Goal: Task Accomplishment & Management: Complete application form

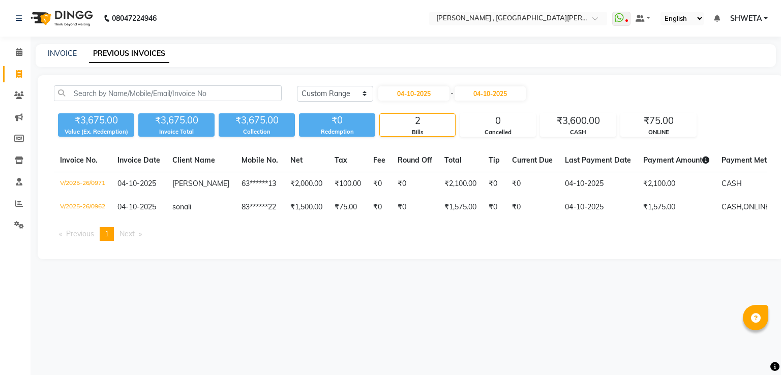
select select "range"
click at [17, 79] on span at bounding box center [19, 75] width 18 height 12
select select "service"
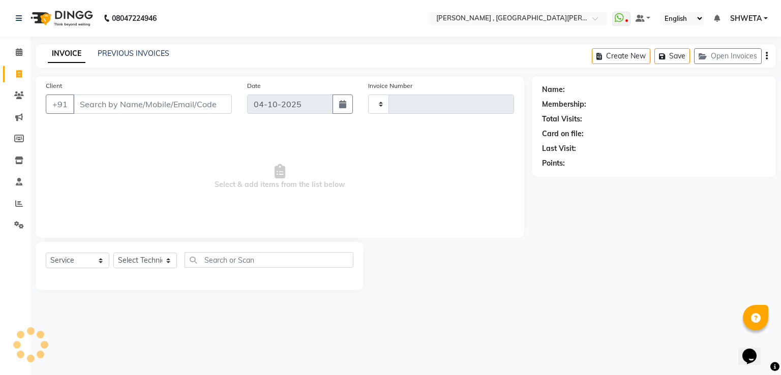
type input "0972"
select select "3836"
click at [93, 104] on input "Client" at bounding box center [152, 104] width 159 height 19
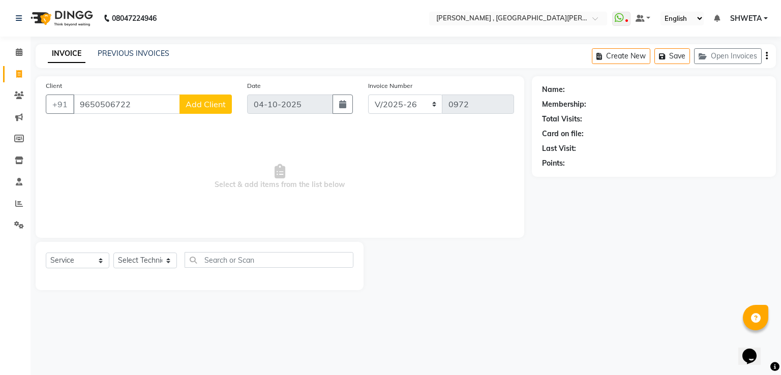
type input "9650506722"
click at [213, 100] on span "Add Client" at bounding box center [206, 104] width 40 height 10
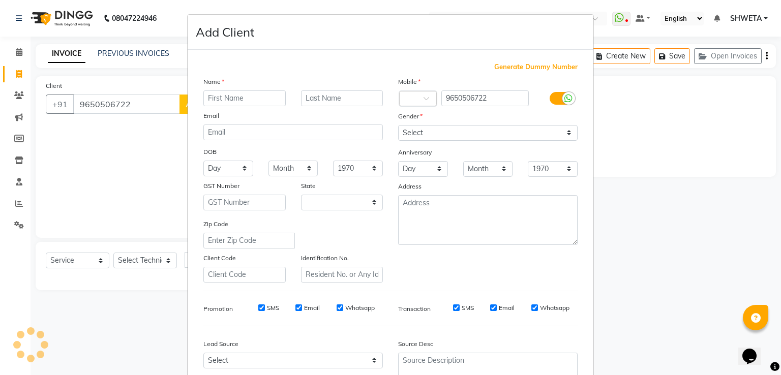
select select "21"
click at [245, 98] on input "text" at bounding box center [244, 99] width 82 height 16
type input "tamima"
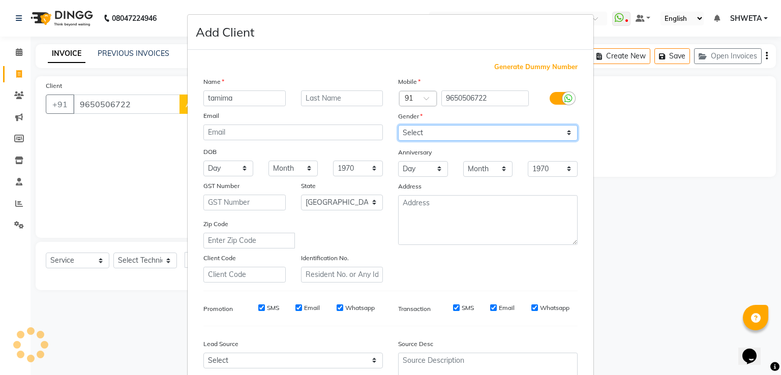
click at [454, 130] on select "Select Male Female Other Prefer Not To Say" at bounding box center [488, 133] width 180 height 16
select select "female"
click at [398, 126] on select "Select Male Female Other Prefer Not To Say" at bounding box center [488, 133] width 180 height 16
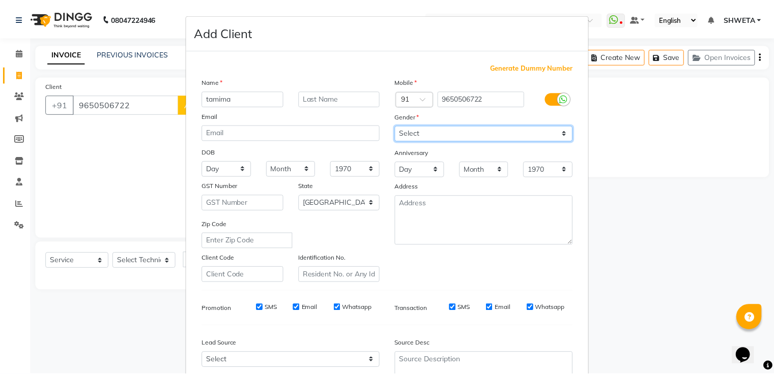
scroll to position [99, 0]
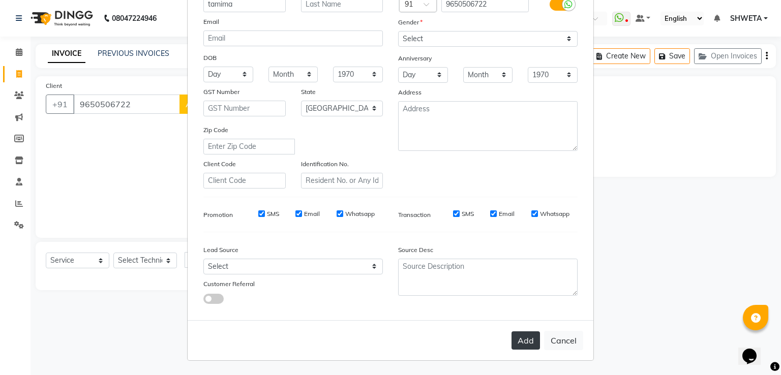
click at [517, 338] on button "Add" at bounding box center [526, 341] width 28 height 18
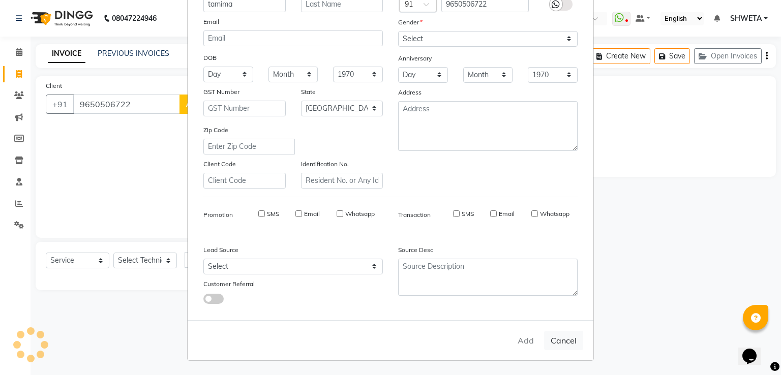
type input "96******22"
select select
select select "null"
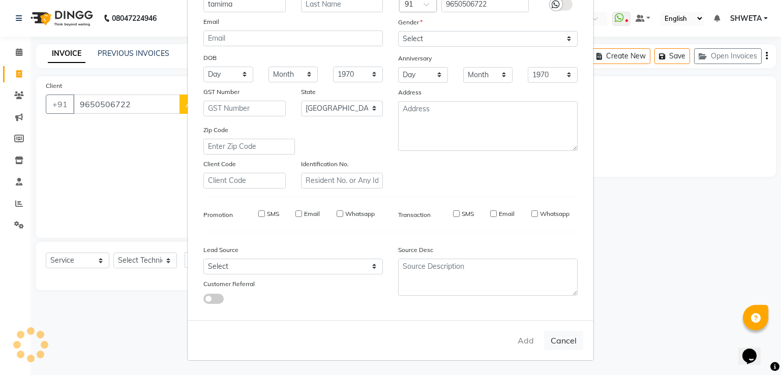
select select
checkbox input "false"
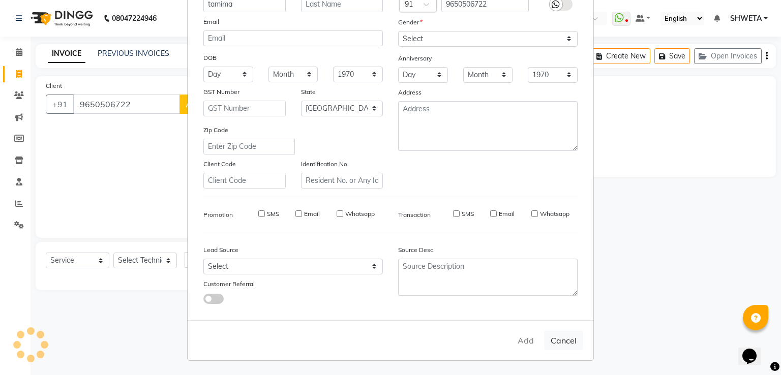
checkbox input "false"
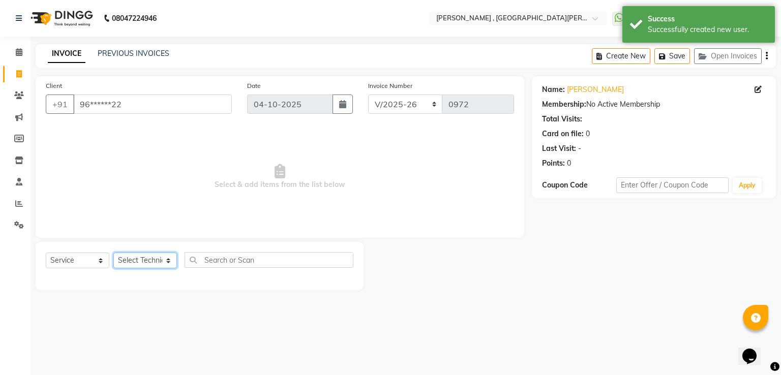
click at [131, 260] on select "Select Technician [PERSON_NAME] Manager [PERSON_NAME] Sky" at bounding box center [145, 261] width 64 height 16
select select "40727"
click at [113, 253] on select "Select Technician [PERSON_NAME] Manager [PERSON_NAME] Sky" at bounding box center [145, 261] width 64 height 16
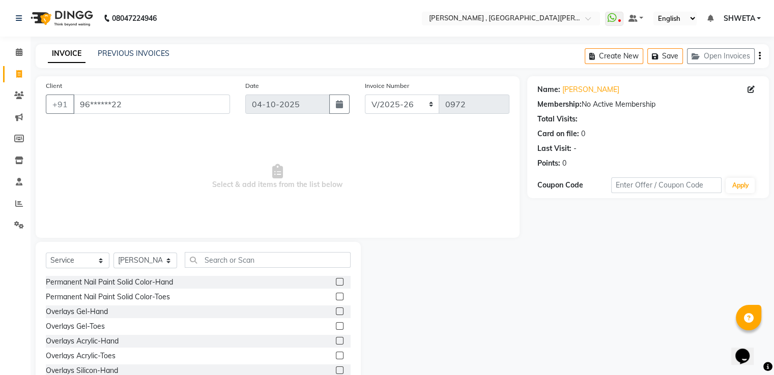
click at [336, 283] on label at bounding box center [340, 282] width 8 height 8
click at [336, 283] on input "checkbox" at bounding box center [339, 282] width 7 height 7
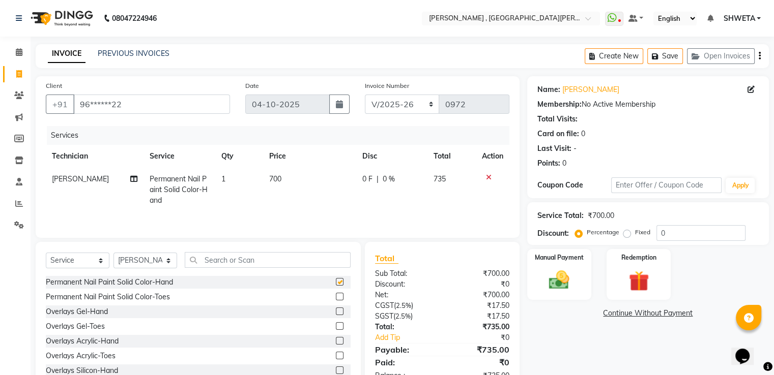
checkbox input "false"
click at [270, 180] on span "700" at bounding box center [275, 178] width 12 height 9
select select "40727"
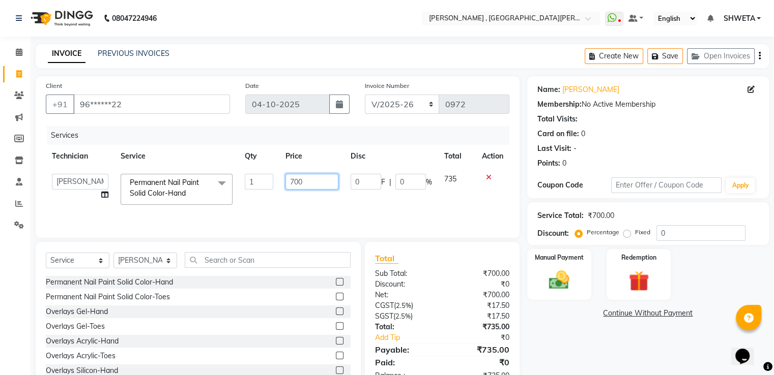
click at [293, 180] on input "700" at bounding box center [311, 182] width 53 height 16
type input "1400"
click at [563, 348] on div "Name: Tamima Membership: No Active Membership Total Visits: Card on file: 0 Las…" at bounding box center [651, 234] width 249 height 316
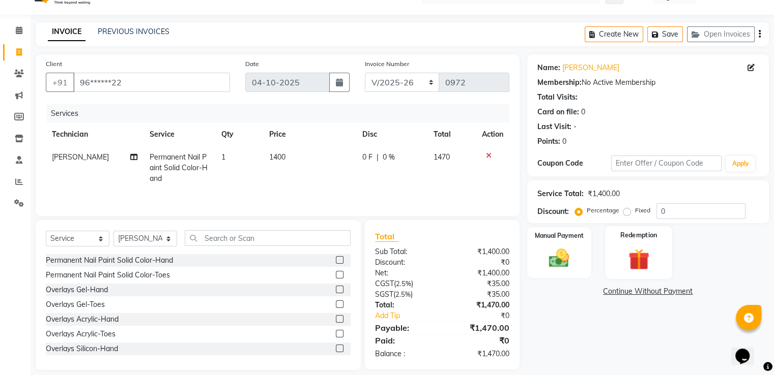
scroll to position [33, 0]
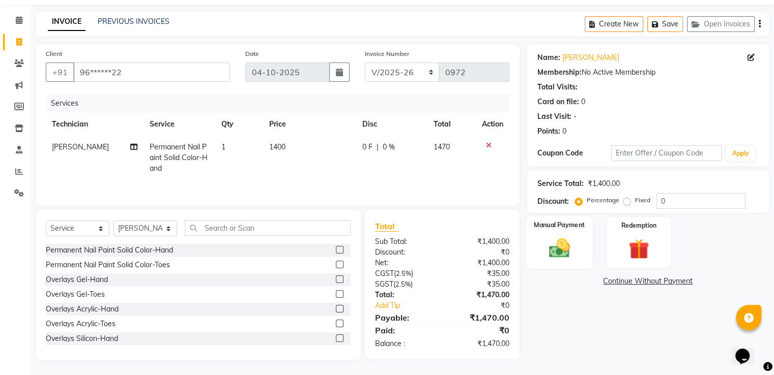
click at [572, 237] on img at bounding box center [559, 249] width 34 height 24
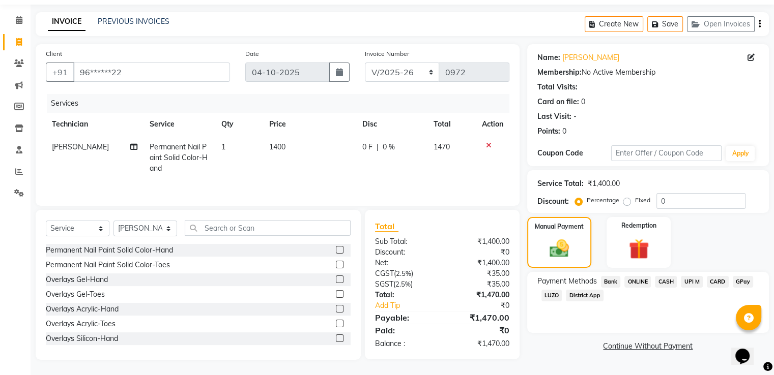
click at [661, 279] on span "CASH" at bounding box center [666, 282] width 22 height 12
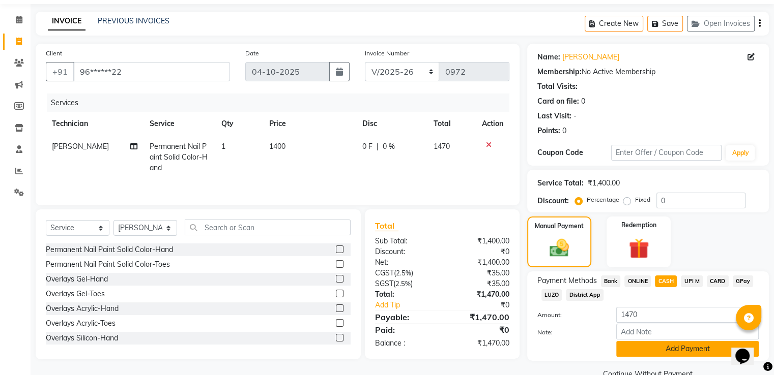
click at [686, 345] on button "Add Payment" at bounding box center [687, 349] width 142 height 16
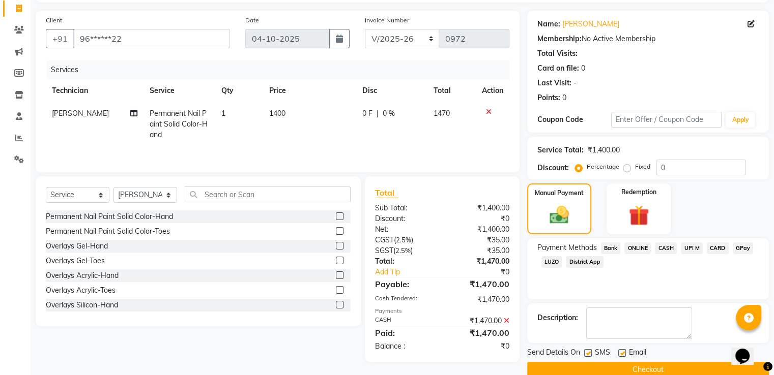
scroll to position [83, 0]
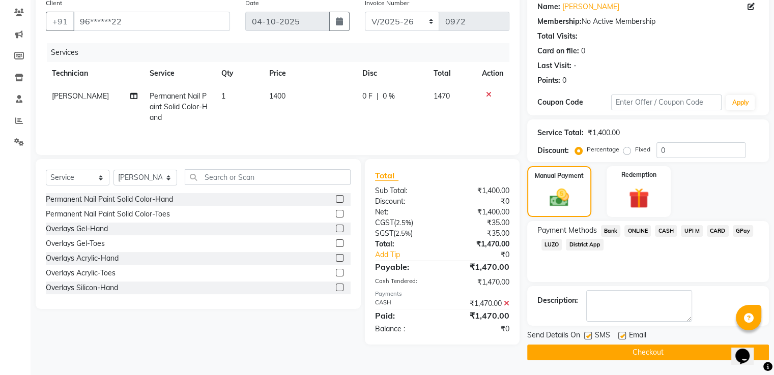
click at [682, 351] on button "Checkout" at bounding box center [648, 353] width 242 height 16
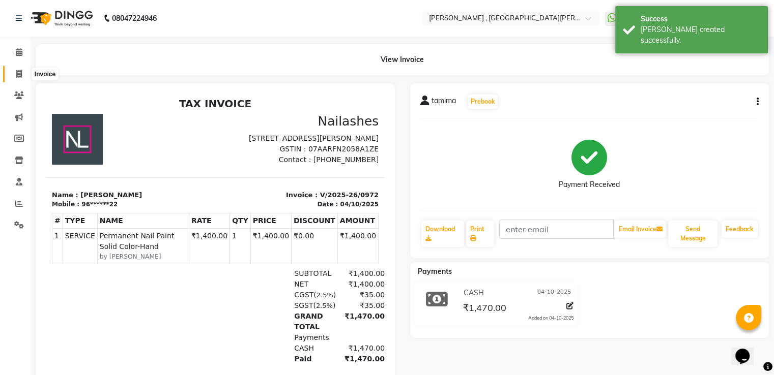
click at [16, 73] on icon at bounding box center [19, 74] width 6 height 8
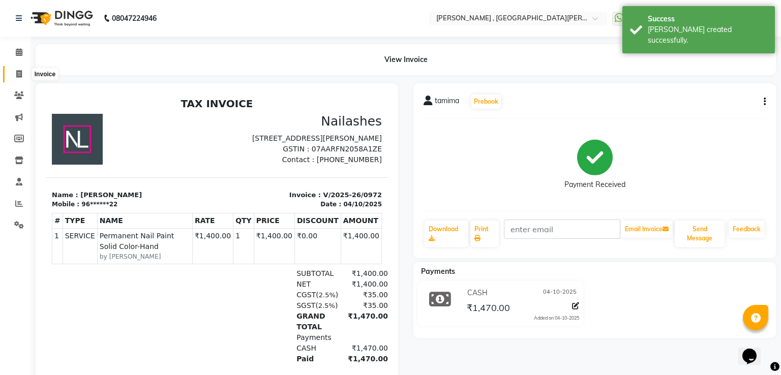
select select "3836"
select select "service"
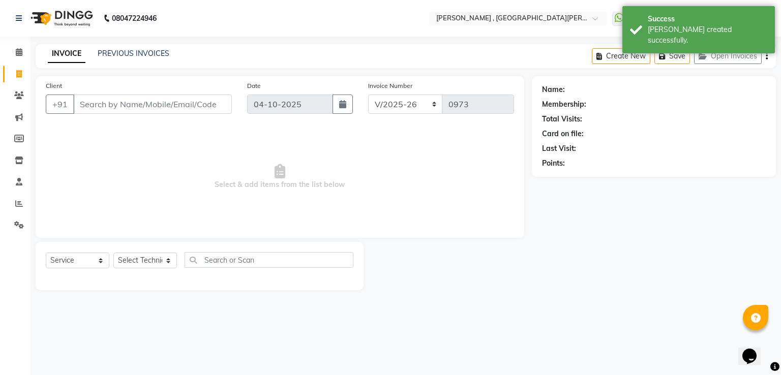
click at [185, 97] on input "Client" at bounding box center [152, 104] width 159 height 19
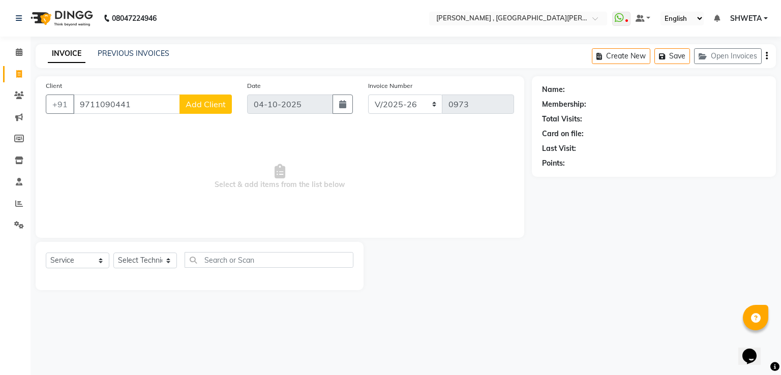
type input "9711090441"
click at [222, 99] on span "Add Client" at bounding box center [206, 104] width 40 height 10
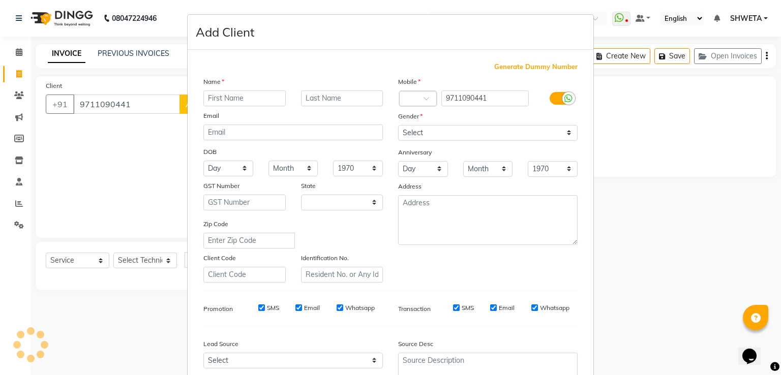
select select "21"
click at [224, 99] on input "text" at bounding box center [244, 99] width 82 height 16
type input "samara"
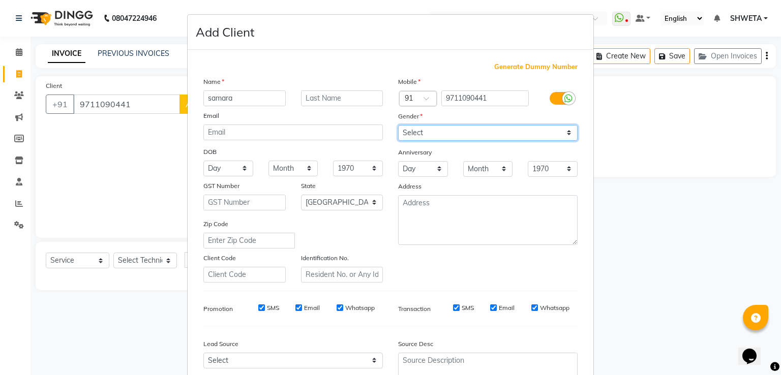
click at [414, 135] on select "Select Male Female Other Prefer Not To Say" at bounding box center [488, 133] width 180 height 16
select select "female"
click at [398, 126] on select "Select Male Female Other Prefer Not To Say" at bounding box center [488, 133] width 180 height 16
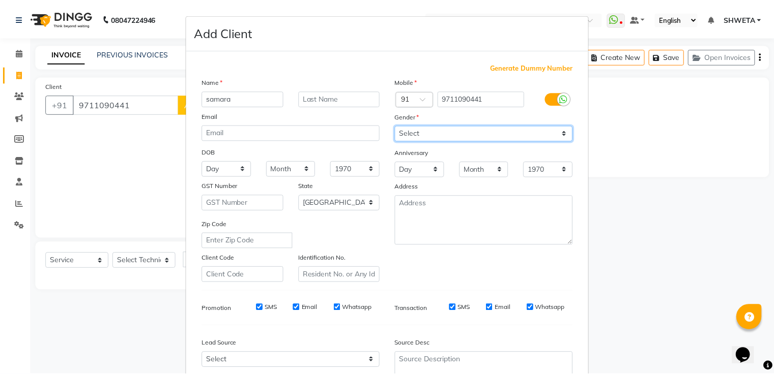
scroll to position [99, 0]
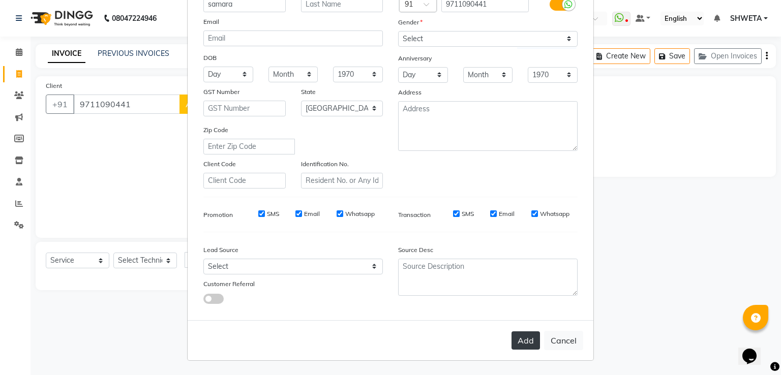
click at [522, 343] on button "Add" at bounding box center [526, 341] width 28 height 18
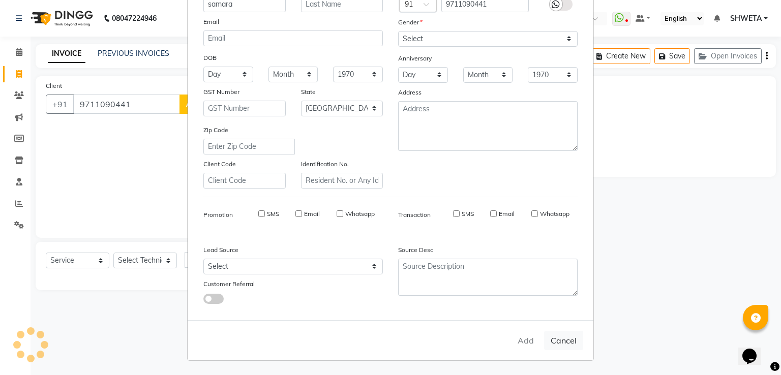
type input "97******41"
select select
select select "null"
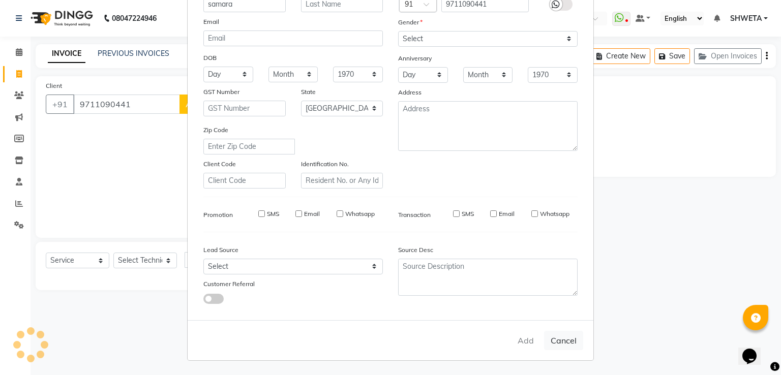
select select
checkbox input "false"
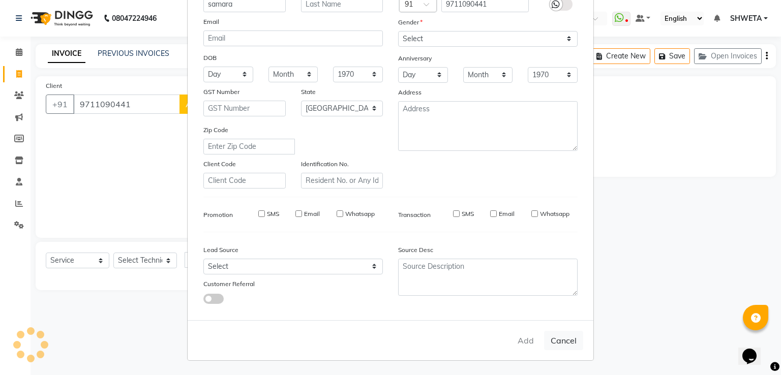
checkbox input "false"
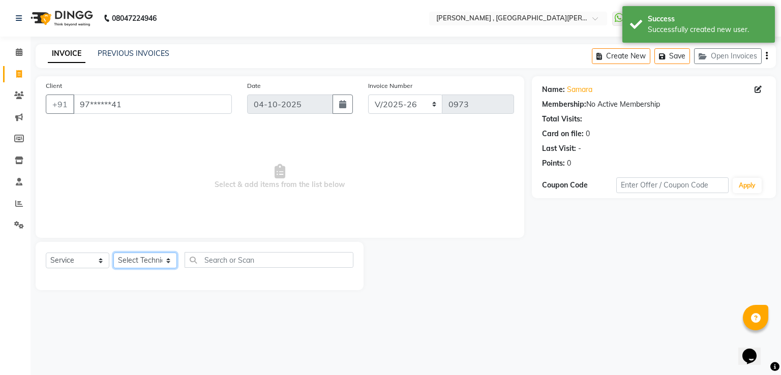
click at [139, 256] on select "Select Technician [PERSON_NAME] Manager [PERSON_NAME] Sky" at bounding box center [145, 261] width 64 height 16
drag, startPoint x: 139, startPoint y: 256, endPoint x: 139, endPoint y: 263, distance: 6.6
click at [139, 263] on select "Select Technician [PERSON_NAME] Manager [PERSON_NAME] Sky" at bounding box center [145, 261] width 64 height 16
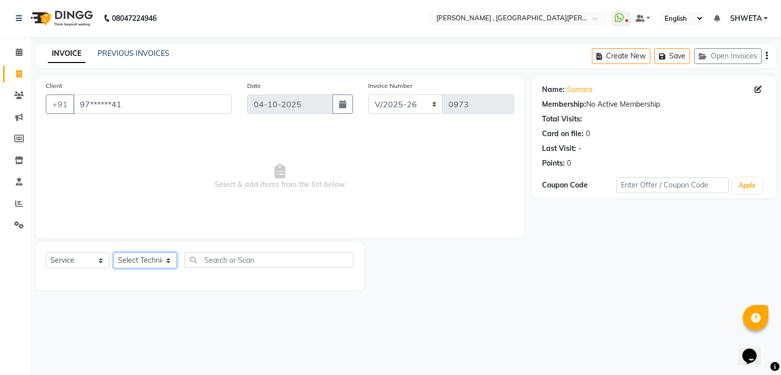
select select "93077"
click at [113, 253] on select "Select Technician [PERSON_NAME] Manager [PERSON_NAME] Sky" at bounding box center [145, 261] width 64 height 16
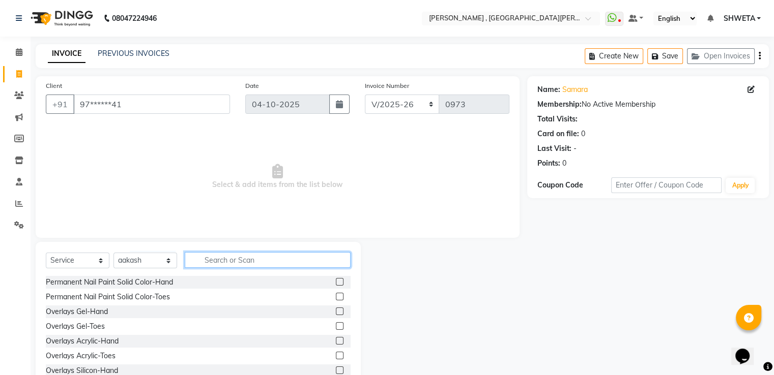
click at [275, 257] on input "text" at bounding box center [268, 260] width 166 height 16
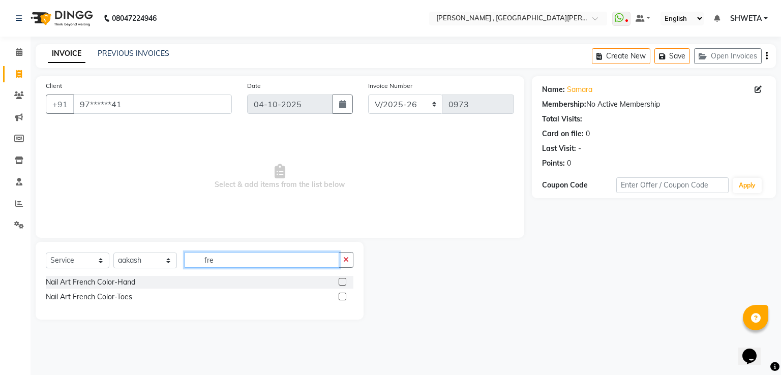
type input "fre"
click at [342, 281] on label at bounding box center [343, 282] width 8 height 8
click at [342, 281] on input "checkbox" at bounding box center [342, 282] width 7 height 7
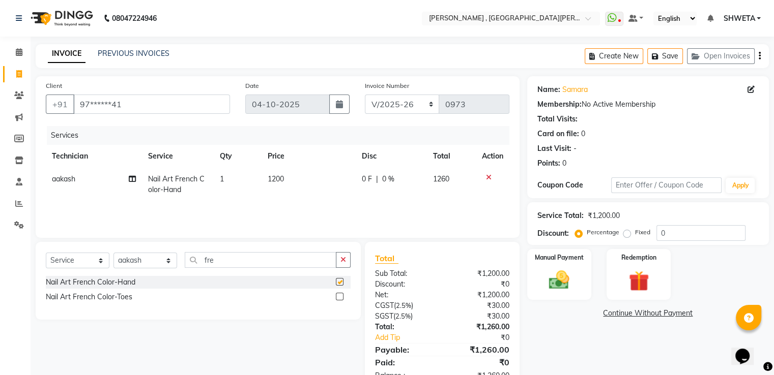
checkbox input "false"
click at [279, 184] on span "1200" at bounding box center [276, 178] width 16 height 9
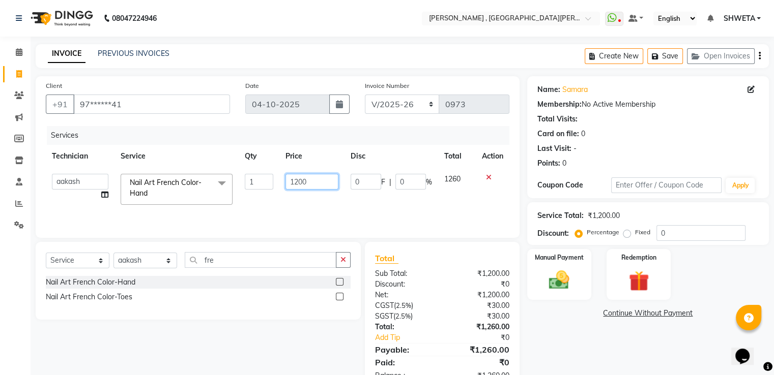
click at [299, 182] on input "1200" at bounding box center [311, 182] width 53 height 16
click at [304, 181] on input "1400" at bounding box center [311, 182] width 53 height 16
type input "1430"
click at [555, 336] on div "Name: Samara Membership: No Active Membership Total Visits: Card on file: 0 Las…" at bounding box center [651, 233] width 249 height 315
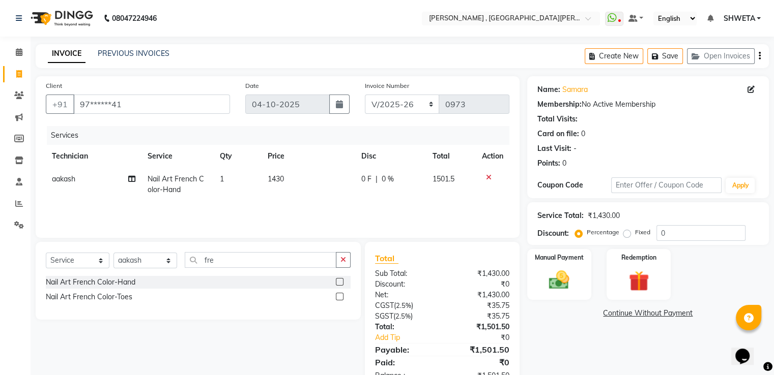
click at [277, 175] on span "1430" at bounding box center [276, 178] width 16 height 9
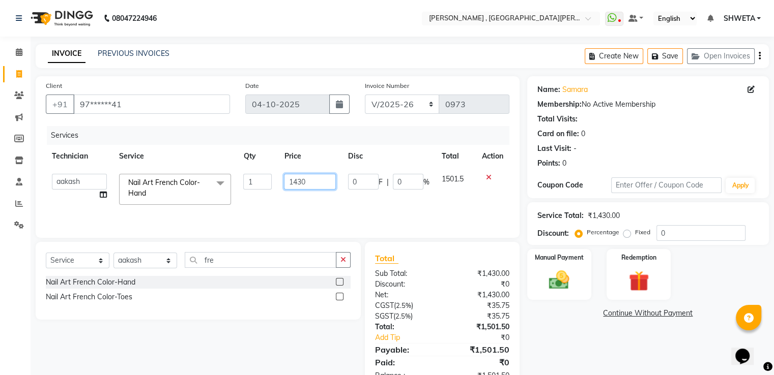
click at [311, 185] on input "1430" at bounding box center [309, 182] width 51 height 16
type input "1429"
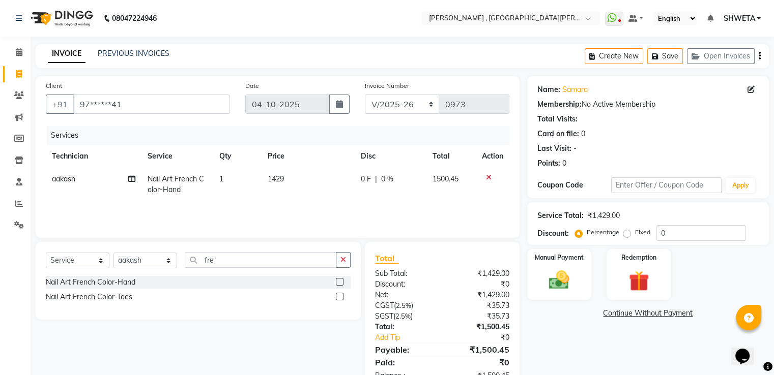
click at [541, 348] on div "Name: Samara Membership: No Active Membership Total Visits: Card on file: 0 Las…" at bounding box center [651, 233] width 249 height 315
click at [580, 285] on div "Manual Payment" at bounding box center [558, 274] width 67 height 52
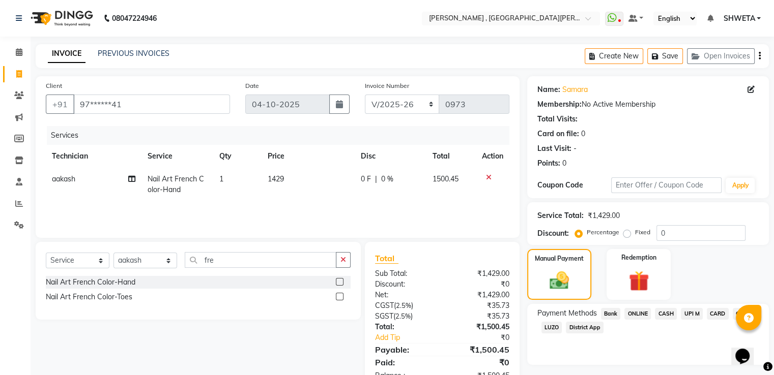
click at [662, 315] on span "CASH" at bounding box center [666, 314] width 22 height 12
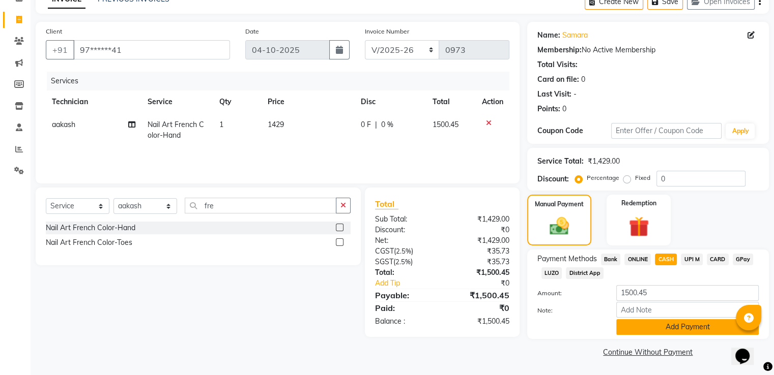
click at [665, 322] on button "Add Payment" at bounding box center [687, 327] width 142 height 16
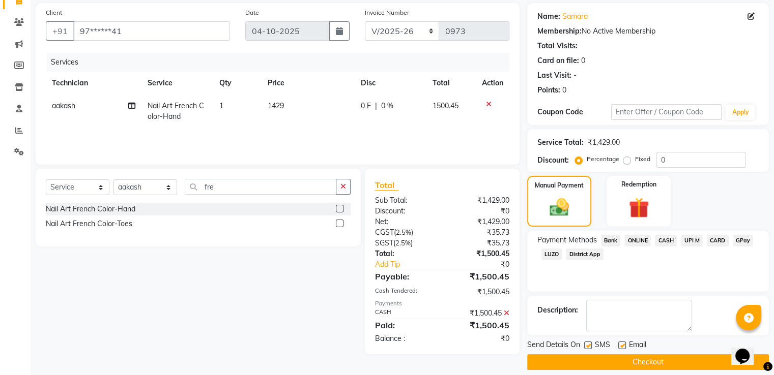
scroll to position [83, 0]
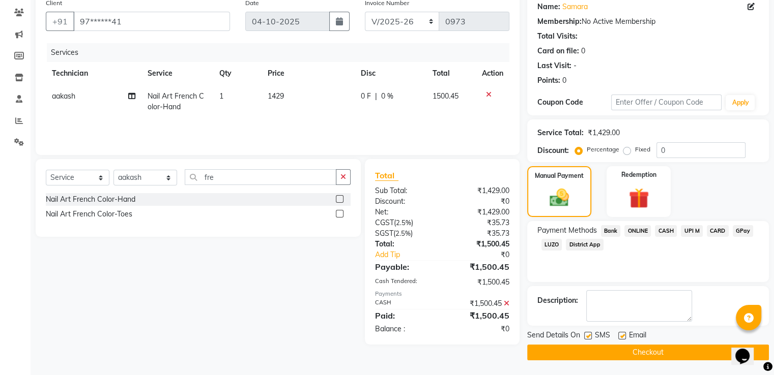
click at [655, 351] on button "Checkout" at bounding box center [648, 353] width 242 height 16
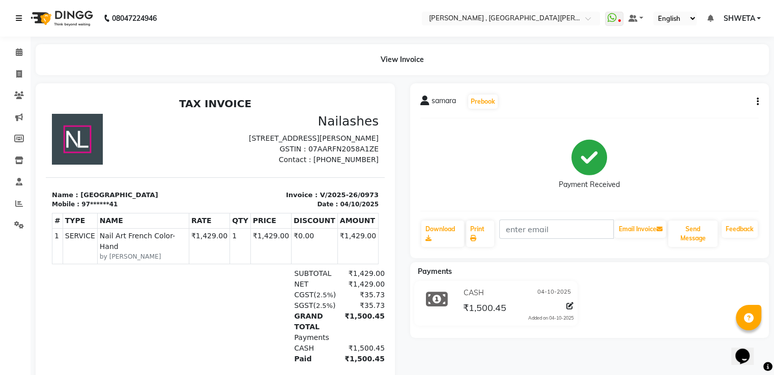
click at [16, 15] on icon at bounding box center [19, 18] width 6 height 7
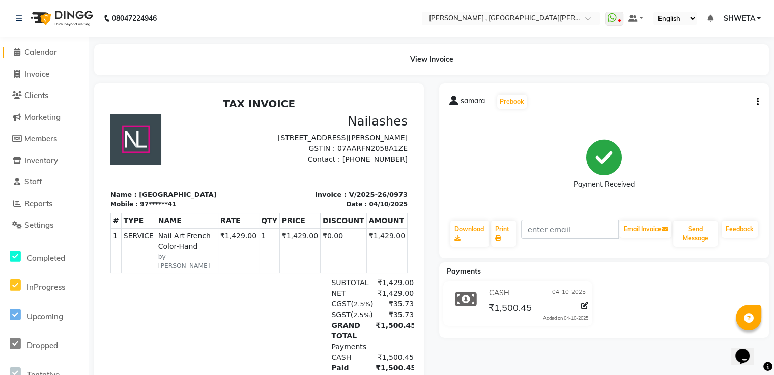
click at [15, 51] on icon at bounding box center [17, 52] width 7 height 8
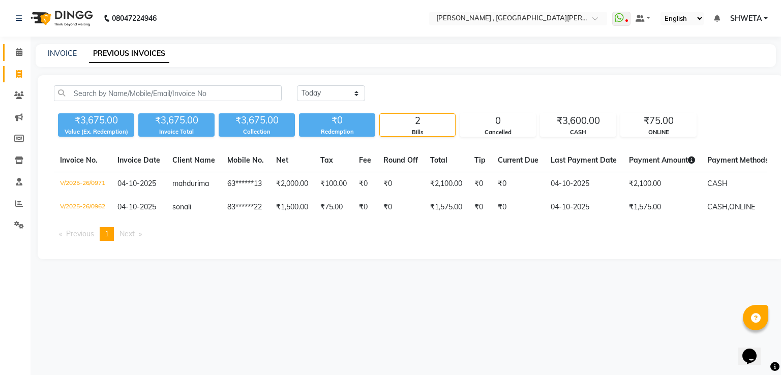
click at [14, 45] on link "Calendar" at bounding box center [15, 52] width 24 height 17
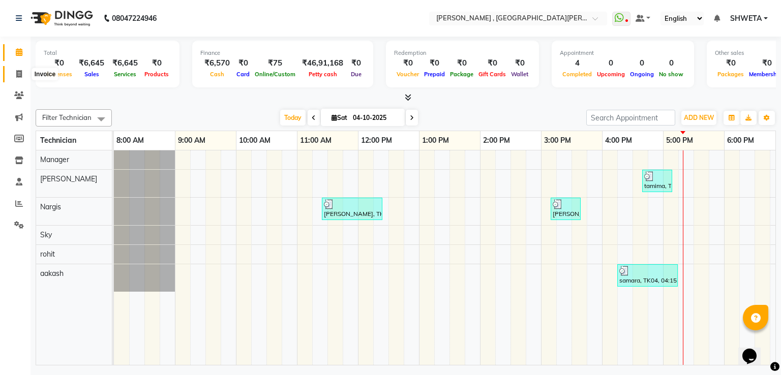
click at [19, 72] on icon at bounding box center [19, 74] width 6 height 8
select select "service"
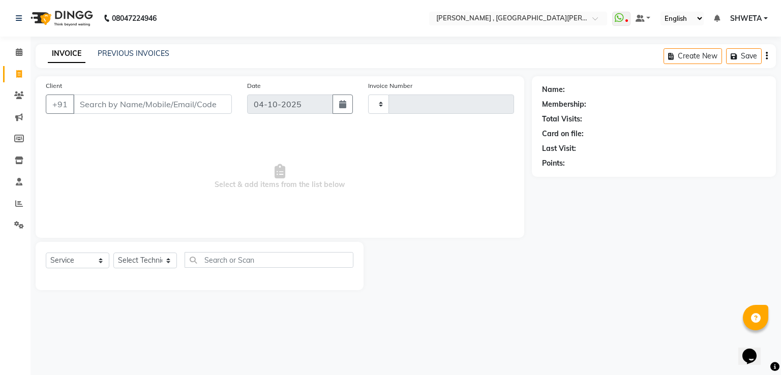
type input "0974"
select select "3836"
click at [120, 103] on input "Client" at bounding box center [152, 104] width 159 height 19
click at [123, 106] on input "Client" at bounding box center [152, 104] width 159 height 19
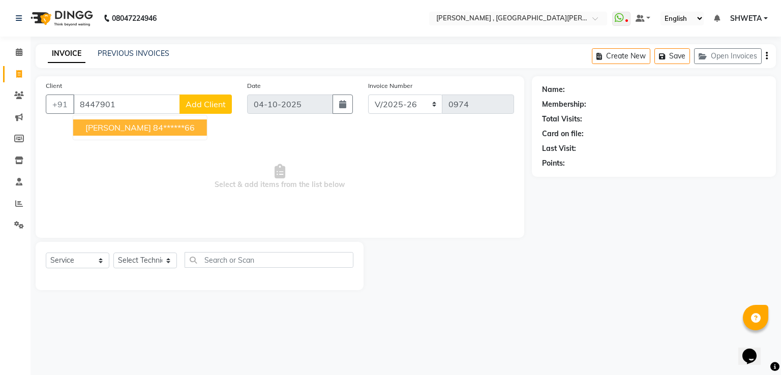
click at [110, 130] on span "[PERSON_NAME]" at bounding box center [118, 128] width 66 height 10
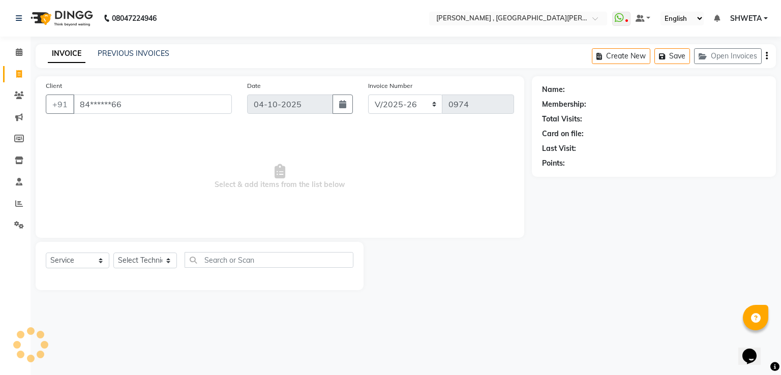
type input "84******66"
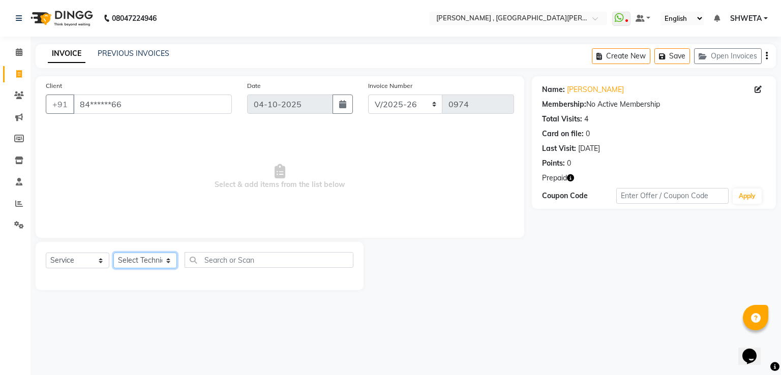
click at [143, 261] on select "Select Technician [PERSON_NAME] Manager [PERSON_NAME] Sky" at bounding box center [145, 261] width 64 height 16
select select "79955"
click at [113, 253] on select "Select Technician [PERSON_NAME] Manager [PERSON_NAME] Sky" at bounding box center [145, 261] width 64 height 16
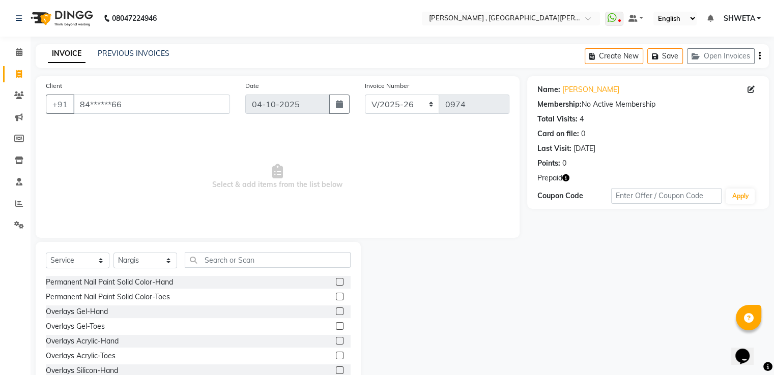
click at [563, 176] on icon "button" at bounding box center [565, 177] width 7 height 7
click at [68, 266] on select "Select Service Product Membership Package Voucher Prepaid Gift Card" at bounding box center [78, 261] width 64 height 16
select select "P"
click at [46, 253] on select "Select Service Product Membership Package Voucher Prepaid Gift Card" at bounding box center [78, 261] width 64 height 16
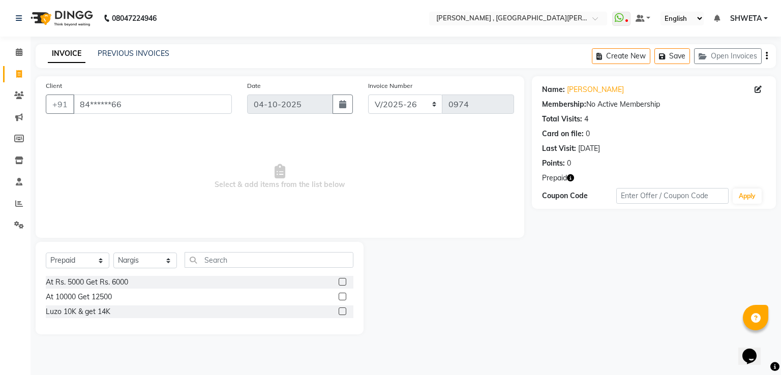
click at [343, 282] on label at bounding box center [343, 282] width 8 height 8
click at [343, 282] on input "checkbox" at bounding box center [342, 282] width 7 height 7
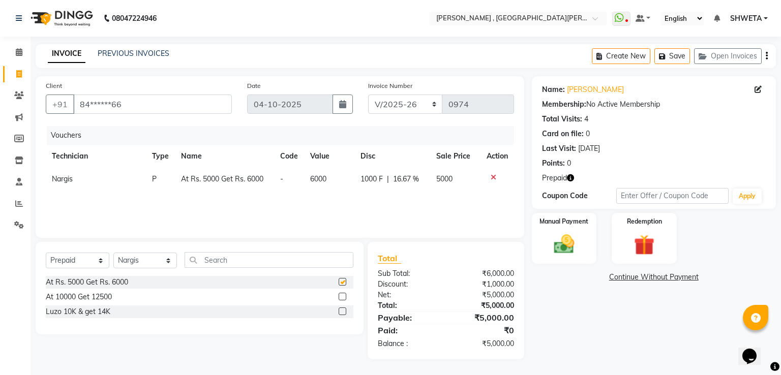
checkbox input "false"
click at [559, 239] on img at bounding box center [564, 244] width 35 height 24
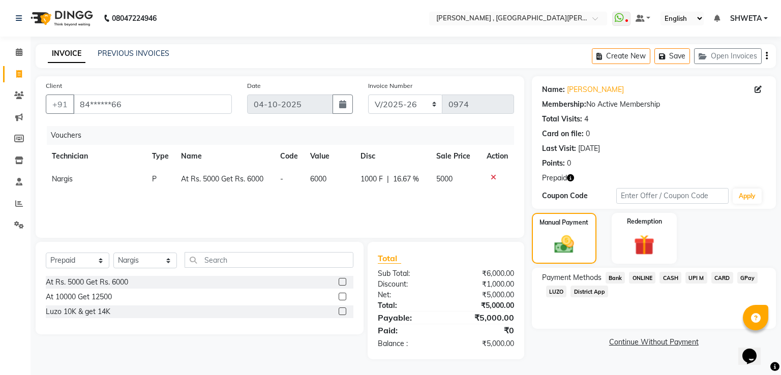
click at [662, 281] on span "CASH" at bounding box center [671, 278] width 22 height 12
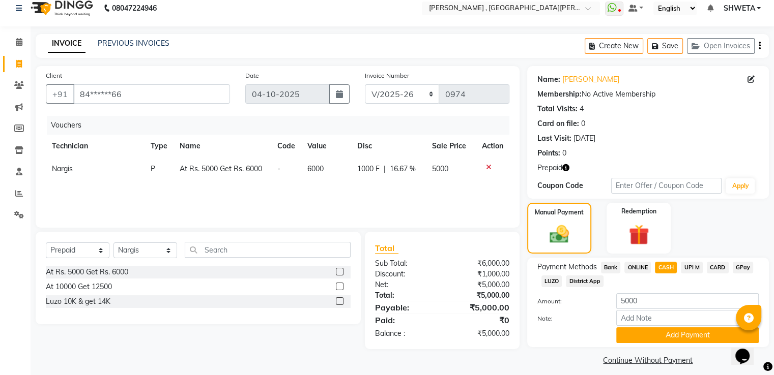
scroll to position [19, 0]
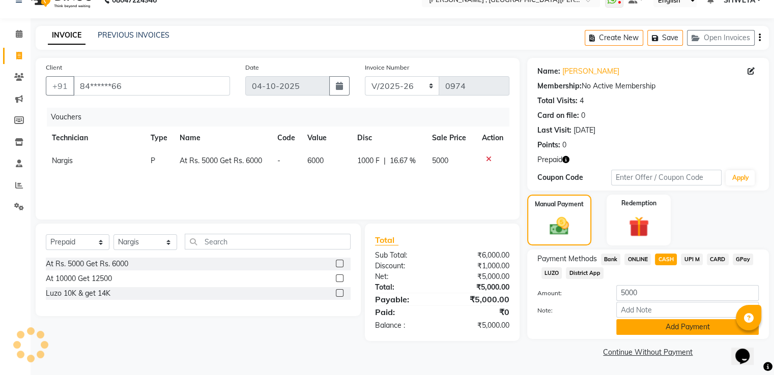
click at [666, 326] on button "Add Payment" at bounding box center [687, 327] width 142 height 16
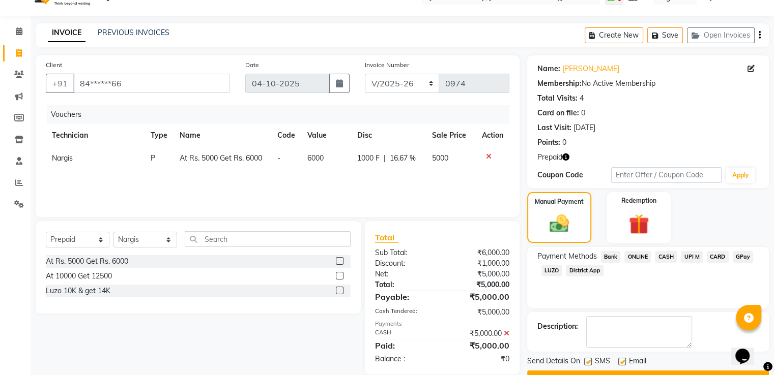
scroll to position [47, 0]
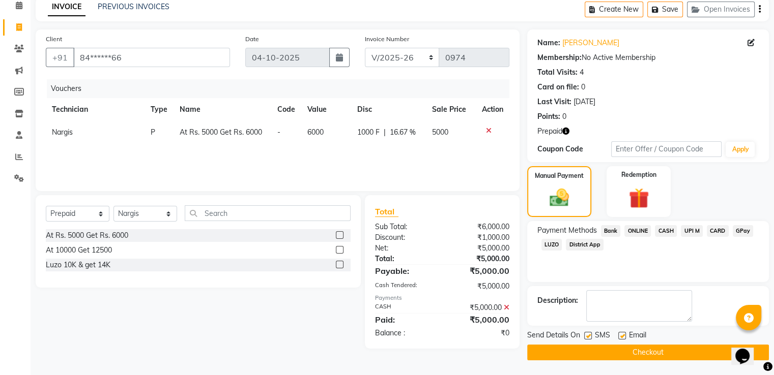
click at [505, 308] on icon at bounding box center [507, 307] width 6 height 7
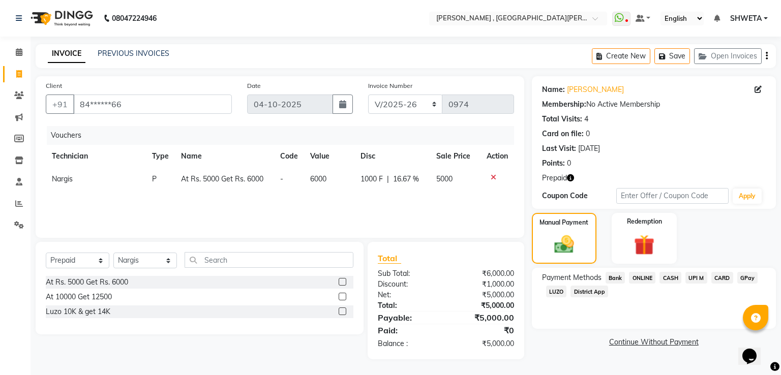
click at [640, 277] on span "ONLINE" at bounding box center [642, 278] width 26 height 12
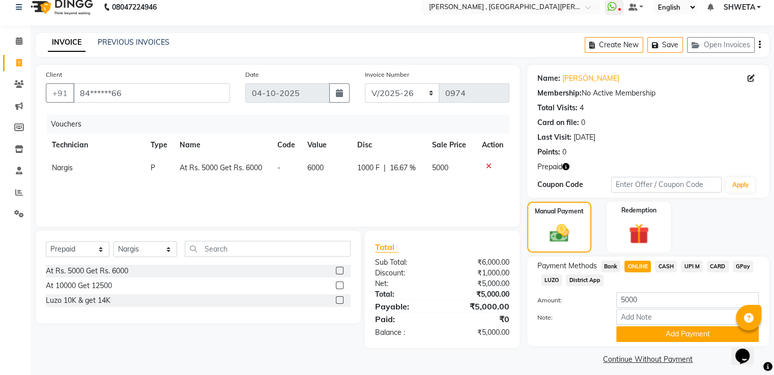
scroll to position [19, 0]
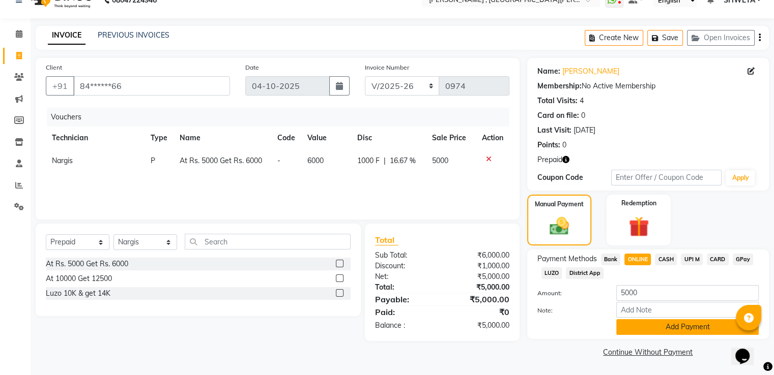
click at [653, 325] on button "Add Payment" at bounding box center [687, 327] width 142 height 16
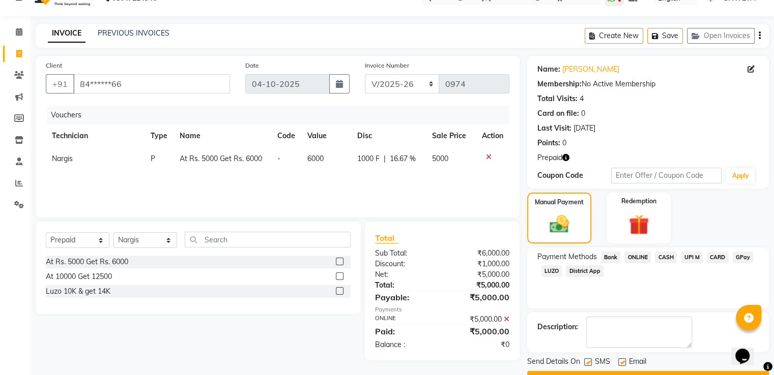
scroll to position [47, 0]
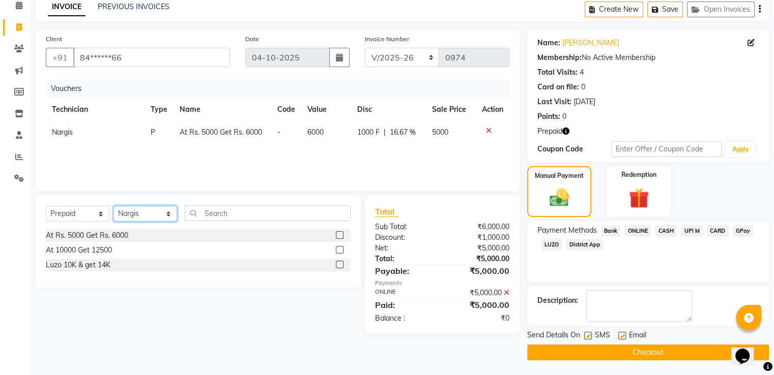
click at [140, 218] on select "Select Technician [PERSON_NAME] Manager [PERSON_NAME] Sky" at bounding box center [145, 214] width 64 height 16
select select "18740"
click at [113, 207] on select "Select Technician [PERSON_NAME] Manager [PERSON_NAME] Sky" at bounding box center [145, 214] width 64 height 16
click at [67, 133] on span "Nargis" at bounding box center [62, 132] width 21 height 9
select select "79955"
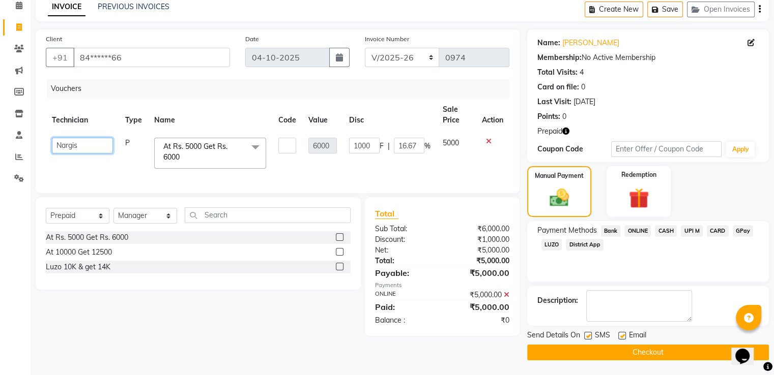
click at [68, 143] on select "aakash Manager Nargis Neha Nagarwal rohit Sky" at bounding box center [82, 146] width 61 height 16
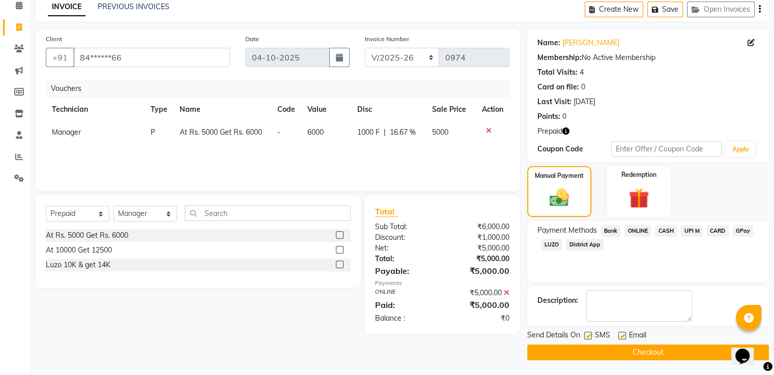
click at [647, 355] on button "Checkout" at bounding box center [648, 353] width 242 height 16
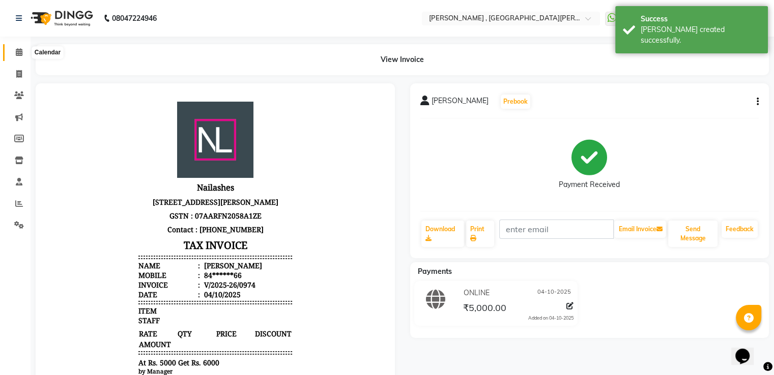
click at [14, 54] on span at bounding box center [19, 53] width 18 height 12
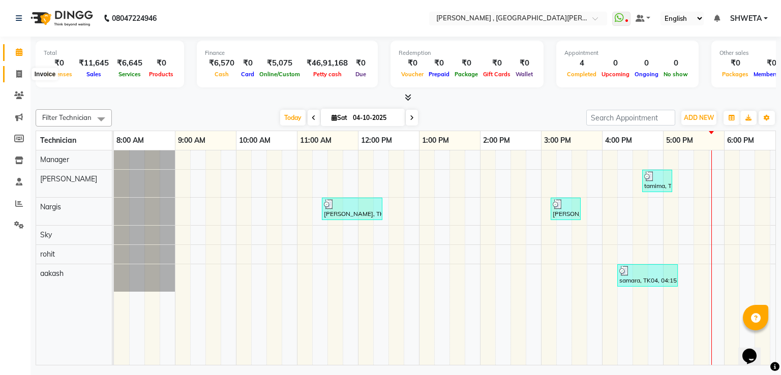
click at [23, 73] on span at bounding box center [19, 75] width 18 height 12
select select "service"
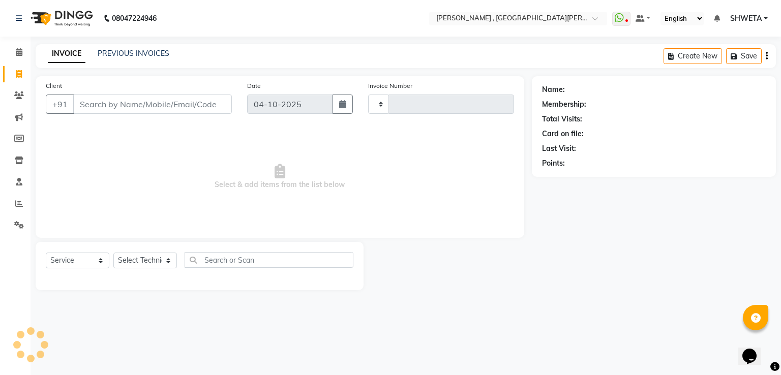
type input "0975"
select select "3836"
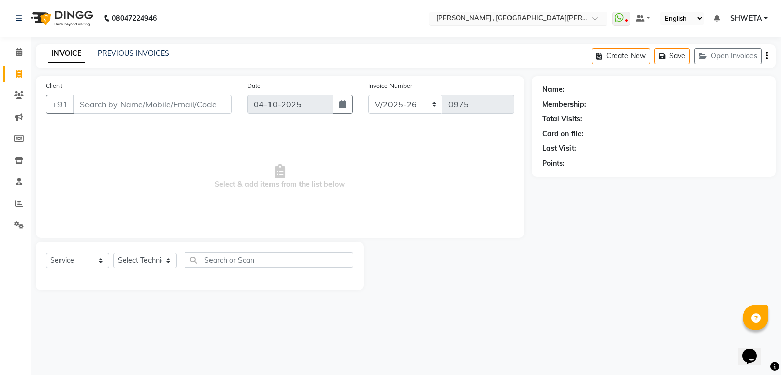
click at [492, 21] on input "text" at bounding box center [508, 19] width 148 height 10
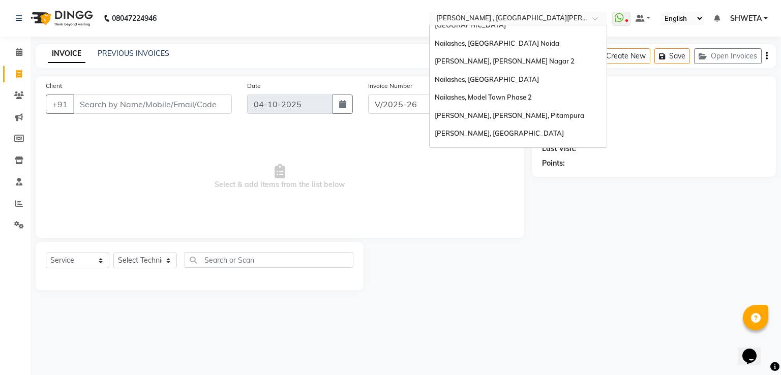
scroll to position [185, 0]
click at [495, 128] on span "Nailashes, Janakpuri" at bounding box center [499, 132] width 129 height 8
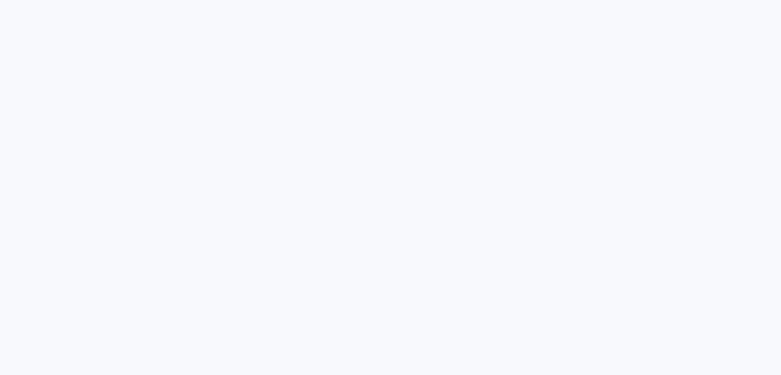
select select "service"
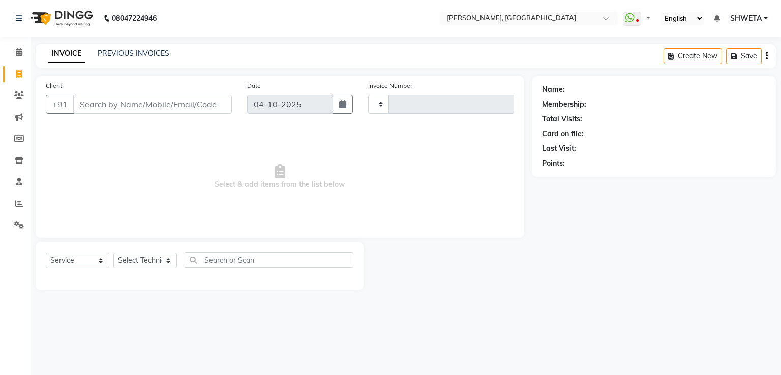
type input "1023"
select select "3842"
click at [21, 184] on icon at bounding box center [19, 182] width 7 height 8
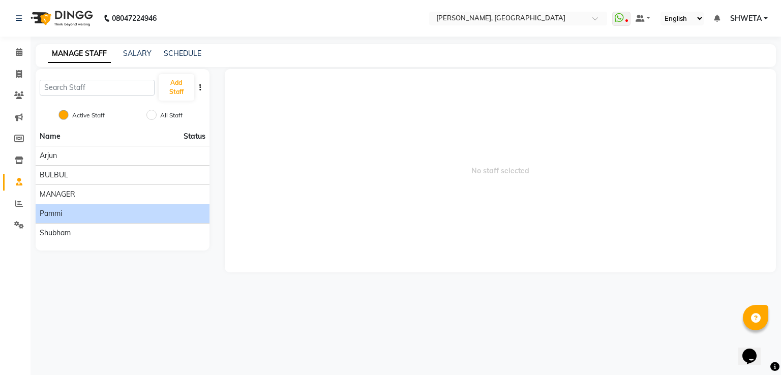
click at [56, 211] on span "Pammi" at bounding box center [51, 214] width 22 height 11
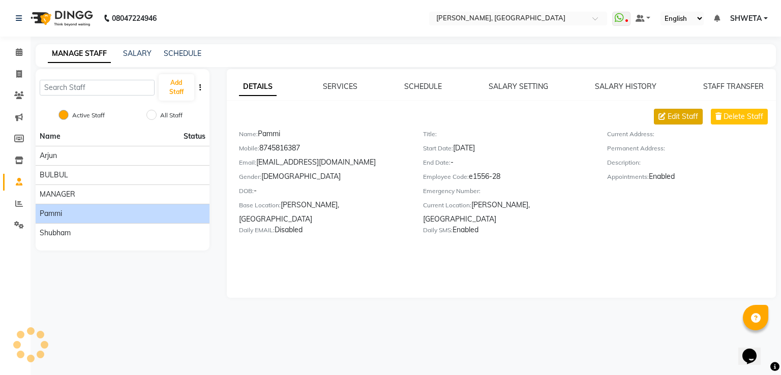
click at [681, 112] on span "Edit Staff" at bounding box center [683, 116] width 31 height 11
select select "female"
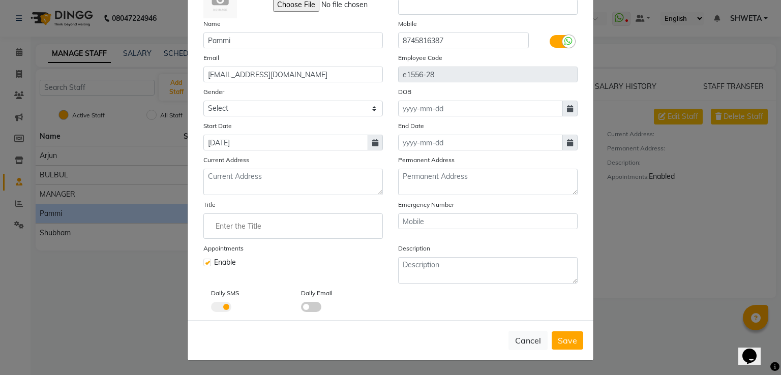
scroll to position [77, 0]
click at [305, 305] on span at bounding box center [311, 307] width 20 height 10
click at [301, 309] on input "checkbox" at bounding box center [301, 309] width 0 height 0
click at [563, 341] on span "Save" at bounding box center [567, 341] width 19 height 10
select select
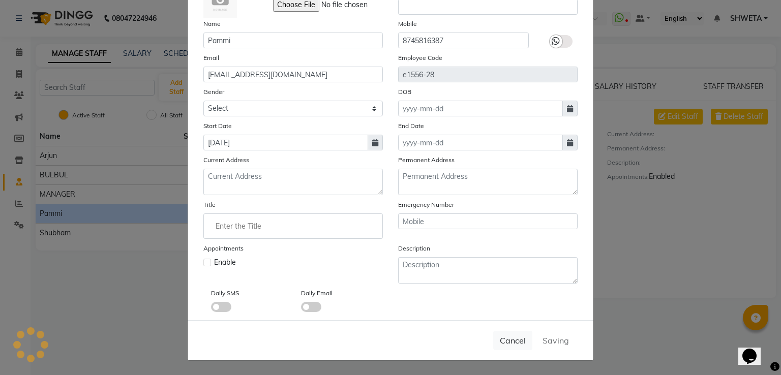
checkbox input "false"
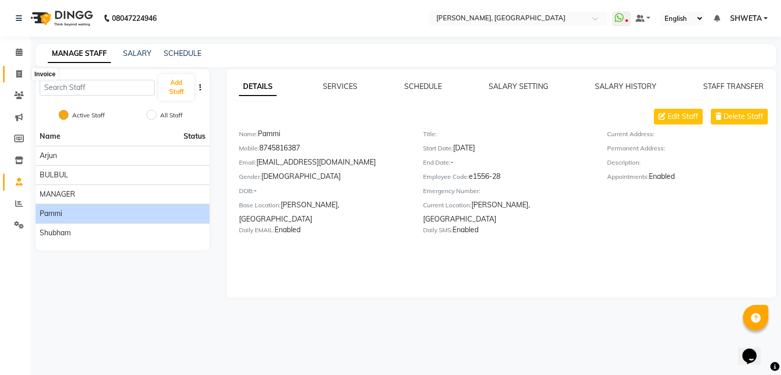
click at [21, 76] on icon at bounding box center [19, 74] width 6 height 8
select select "3842"
select select "service"
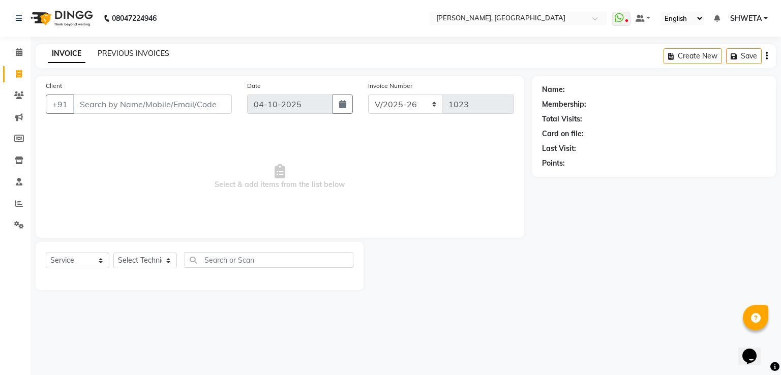
click at [139, 56] on link "PREVIOUS INVOICES" at bounding box center [134, 53] width 72 height 9
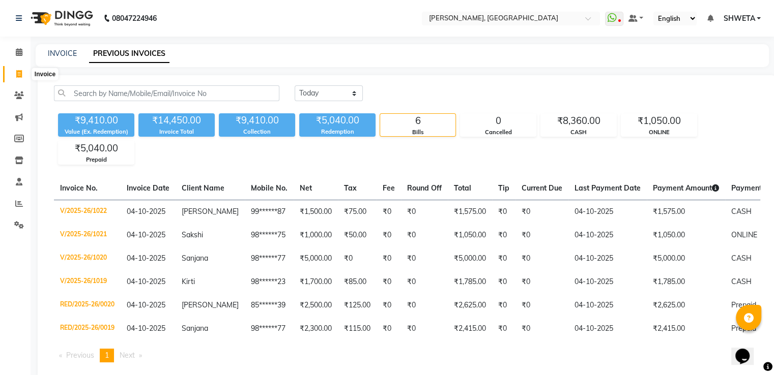
click at [19, 72] on icon at bounding box center [19, 74] width 6 height 8
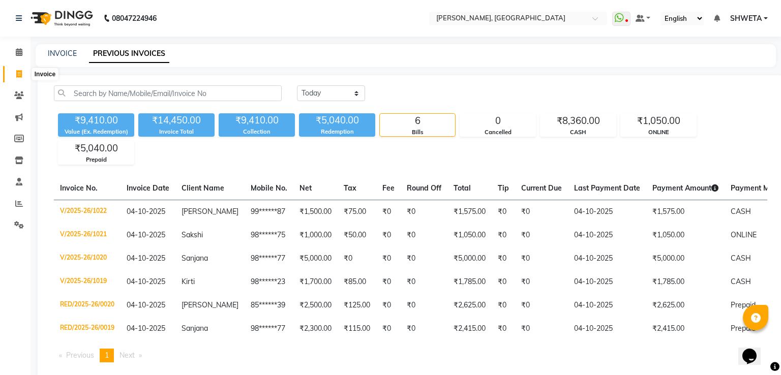
select select "3842"
select select "service"
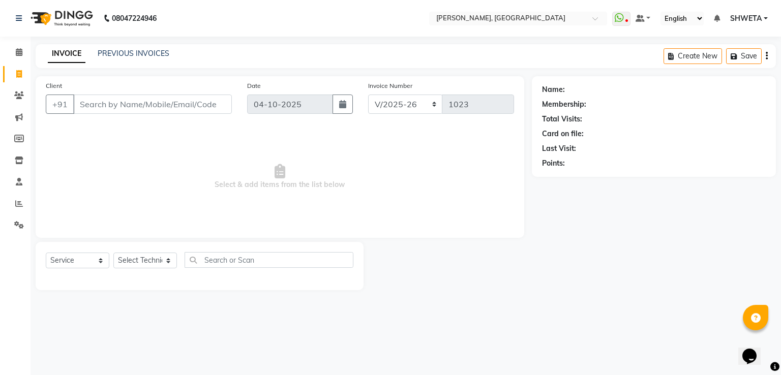
click at [100, 108] on input "Client" at bounding box center [152, 104] width 159 height 19
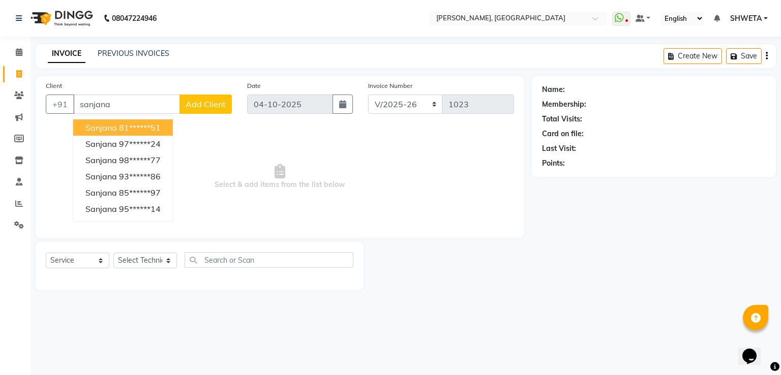
type input "sanjana"
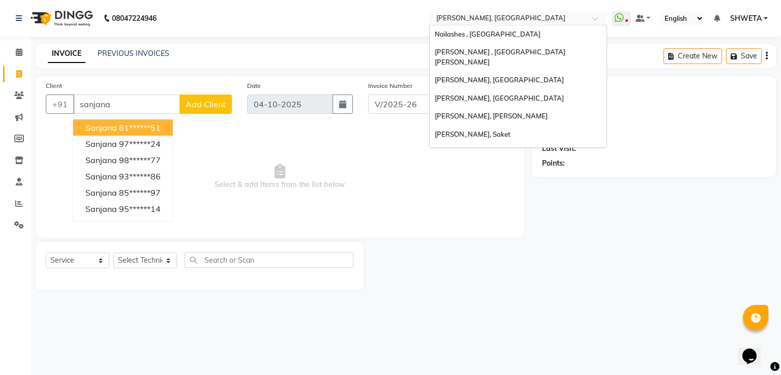
click at [508, 20] on input "text" at bounding box center [508, 19] width 148 height 10
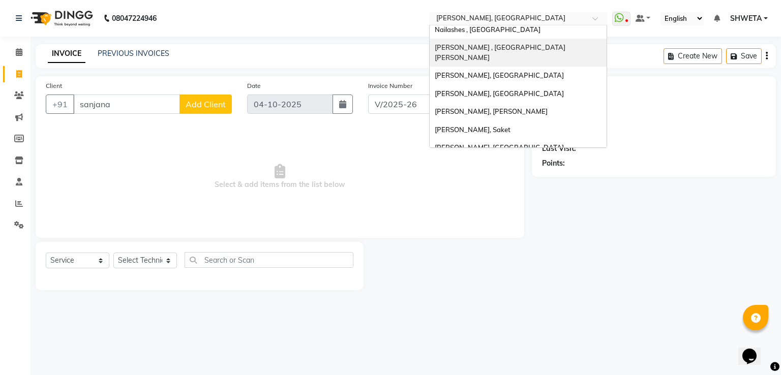
scroll to position [7, 0]
click at [482, 47] on span "[PERSON_NAME] , [GEOGRAPHIC_DATA][PERSON_NAME]" at bounding box center [500, 50] width 131 height 18
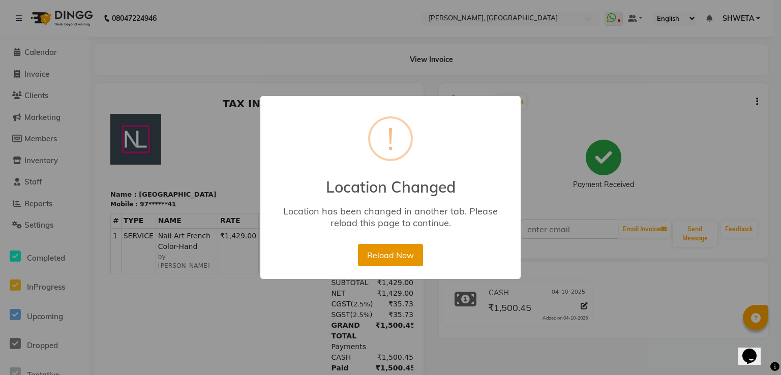
click at [397, 259] on button "Reload Now" at bounding box center [390, 255] width 65 height 22
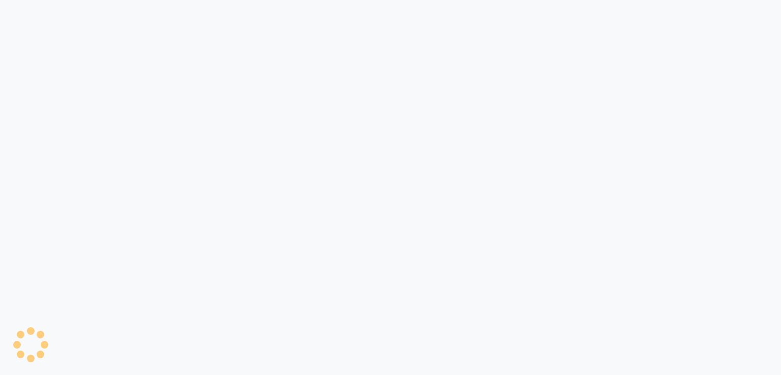
select select "service"
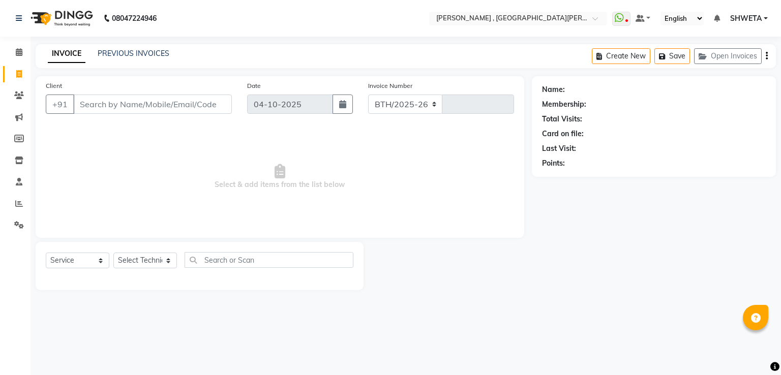
select select "3836"
type input "0975"
click at [154, 54] on link "PREVIOUS INVOICES" at bounding box center [134, 53] width 72 height 9
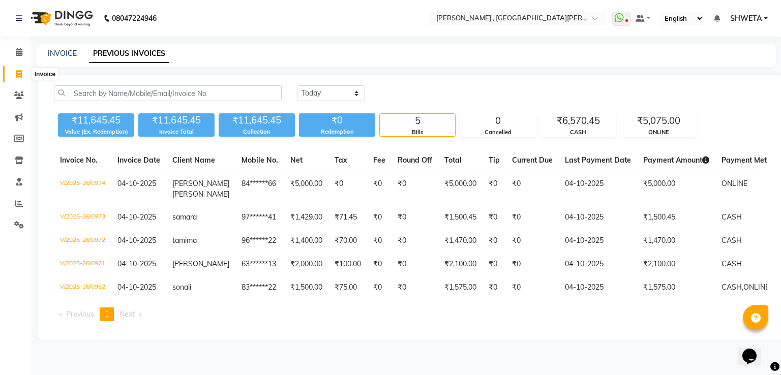
click at [16, 74] on icon at bounding box center [19, 74] width 6 height 8
select select "3836"
select select "service"
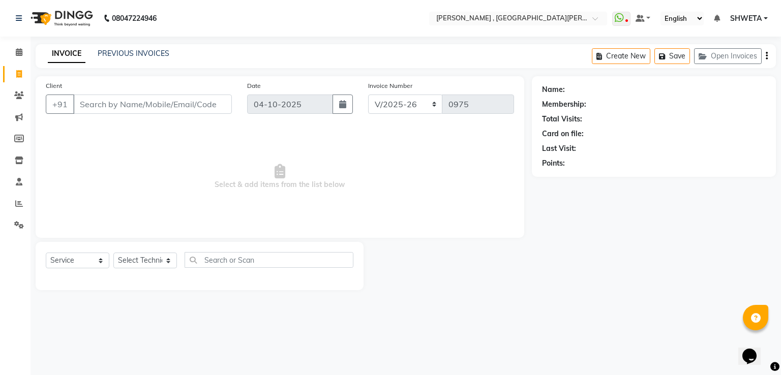
click at [124, 108] on input "Client" at bounding box center [152, 104] width 159 height 19
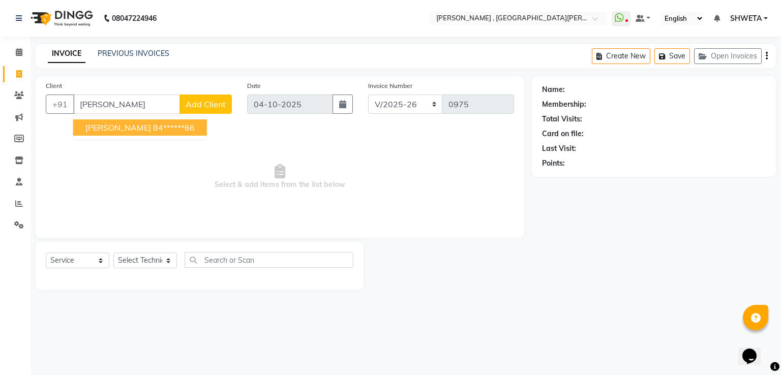
click at [122, 132] on span "[PERSON_NAME]" at bounding box center [118, 128] width 66 height 10
type input "84******66"
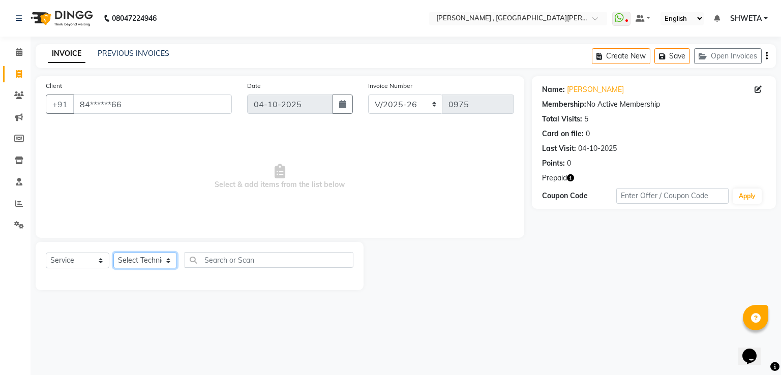
click at [121, 260] on select "Select Technician [PERSON_NAME] Manager [PERSON_NAME] Sky" at bounding box center [145, 261] width 64 height 16
select select "79955"
click at [113, 253] on select "Select Technician [PERSON_NAME] Manager [PERSON_NAME] Sky" at bounding box center [145, 261] width 64 height 16
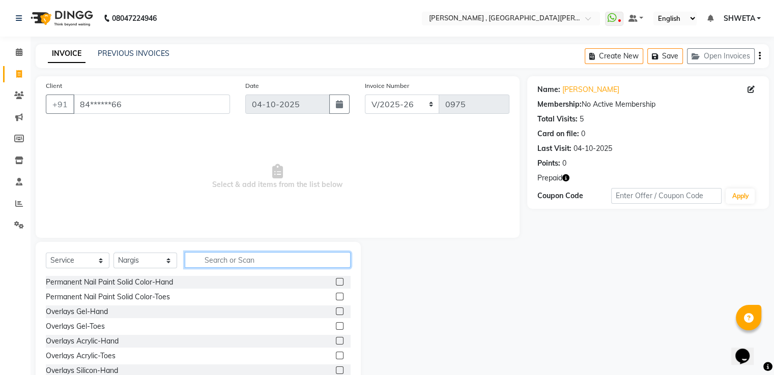
click at [241, 259] on input "text" at bounding box center [268, 260] width 166 height 16
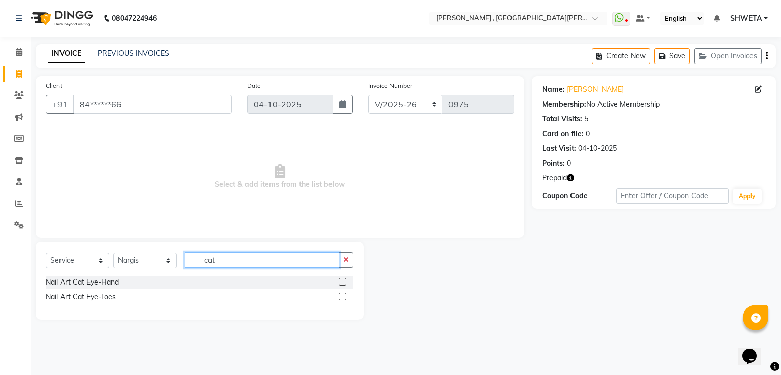
type input "cat"
click at [341, 285] on label at bounding box center [343, 282] width 8 height 8
click at [341, 285] on input "checkbox" at bounding box center [342, 282] width 7 height 7
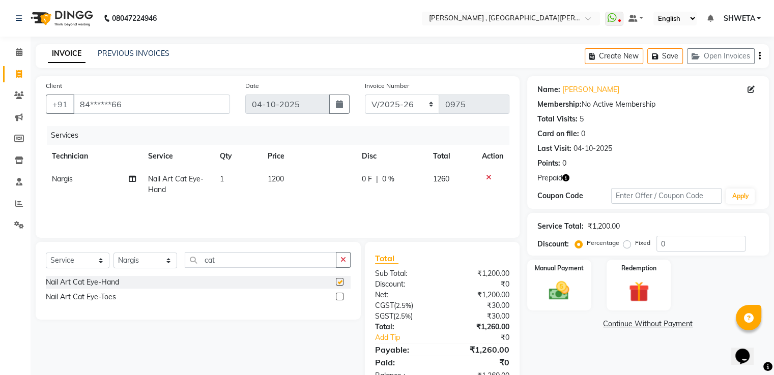
checkbox input "false"
click at [566, 181] on icon "button" at bounding box center [565, 177] width 7 height 7
click at [277, 194] on td "1200" at bounding box center [308, 185] width 94 height 34
select select "79955"
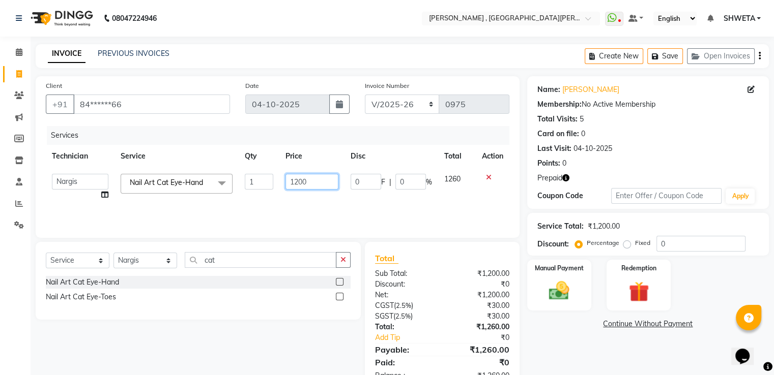
click at [307, 181] on input "1200" at bounding box center [311, 182] width 53 height 16
type input "1"
type input "1800"
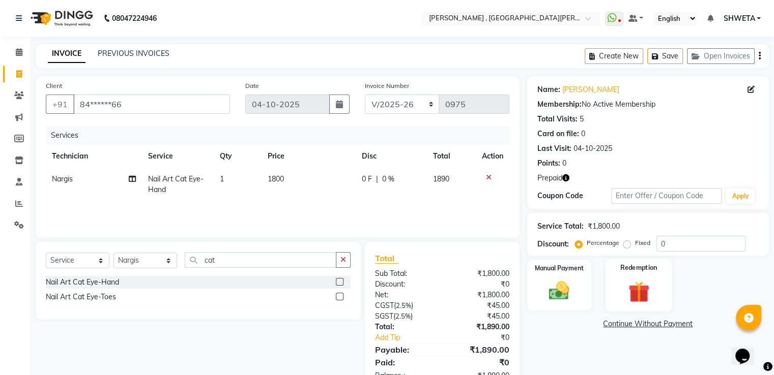
click at [628, 271] on label "Redemption" at bounding box center [638, 268] width 37 height 10
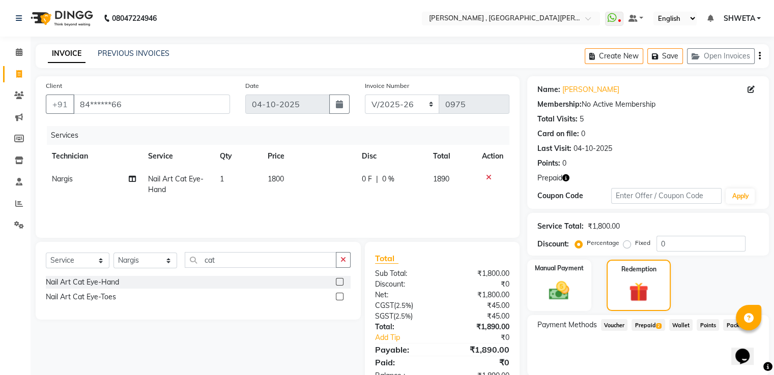
click at [644, 328] on span "Prepaid 2" at bounding box center [647, 325] width 33 height 12
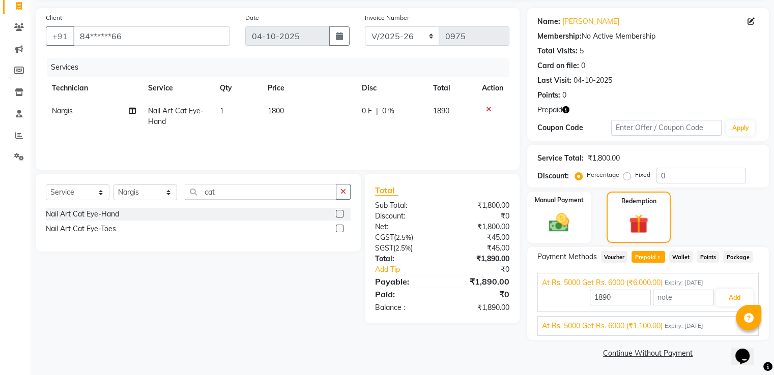
scroll to position [69, 0]
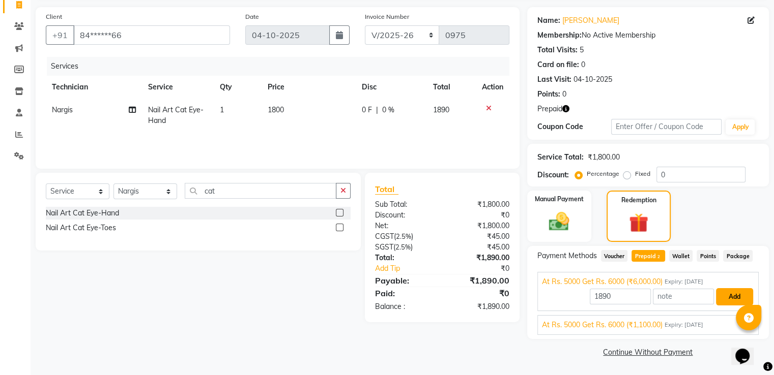
click at [718, 302] on button "Add" at bounding box center [734, 296] width 37 height 17
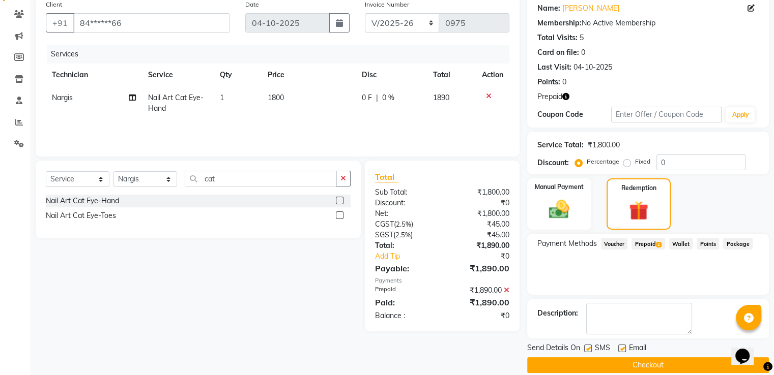
scroll to position [94, 0]
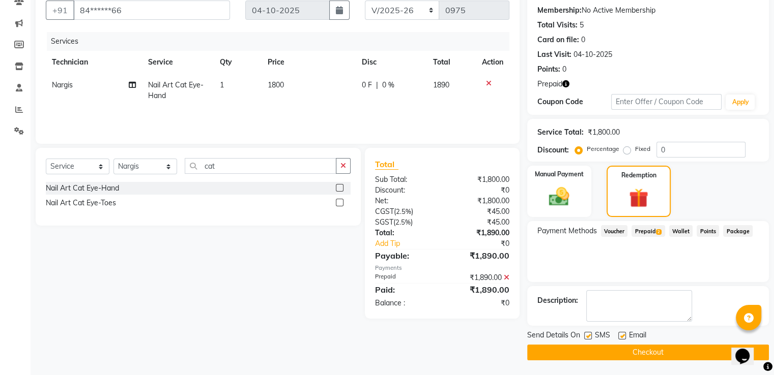
click at [643, 232] on span "Prepaid 2" at bounding box center [647, 231] width 33 height 12
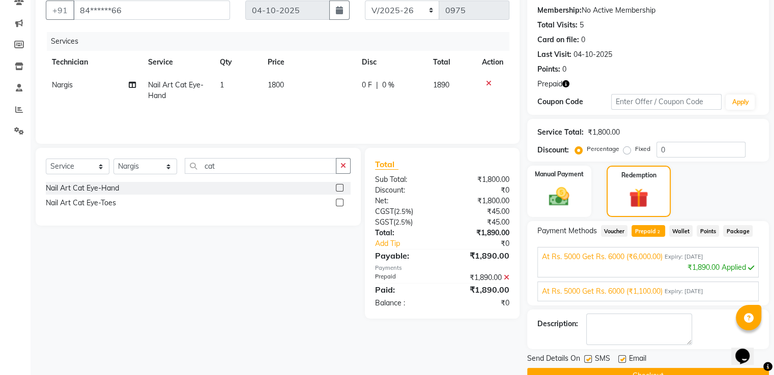
click at [504, 277] on icon at bounding box center [507, 277] width 6 height 7
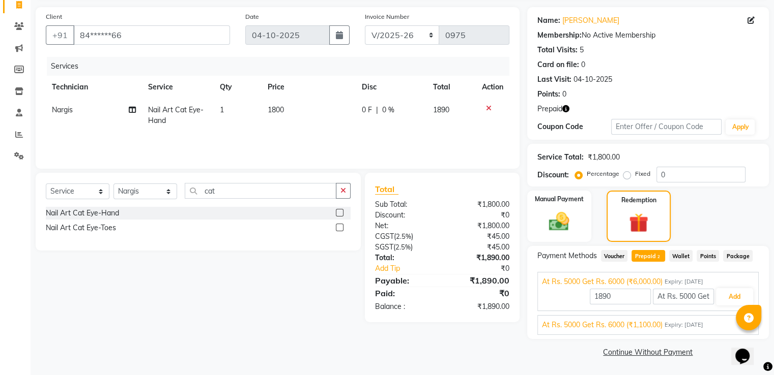
scroll to position [69, 0]
click at [634, 322] on span "At Rs. 5000 Get Rs. 6000 (₹1,100.00)" at bounding box center [602, 325] width 121 height 11
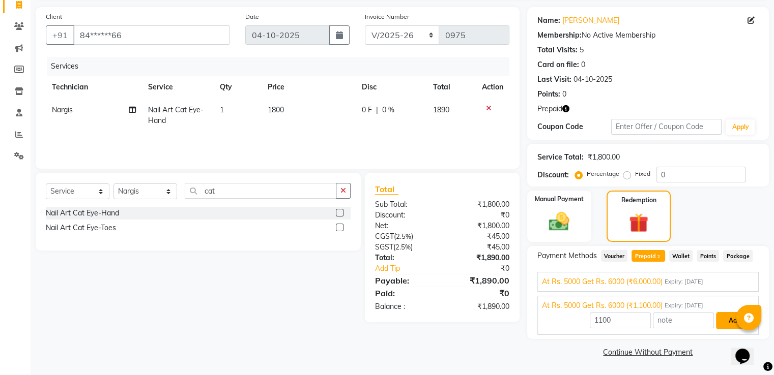
click at [726, 317] on button "Add" at bounding box center [734, 320] width 37 height 17
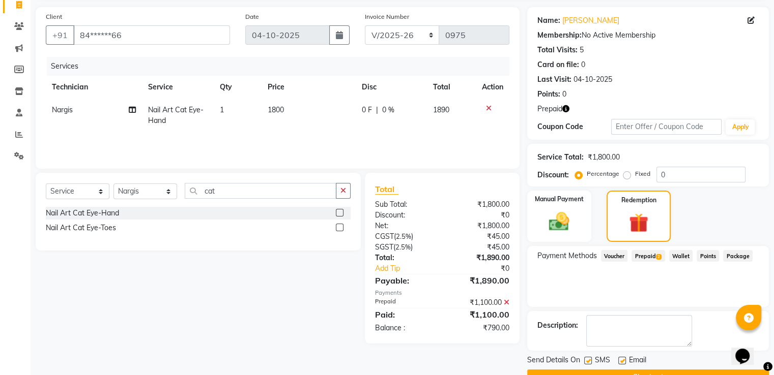
click at [658, 259] on span "2" at bounding box center [659, 257] width 6 height 6
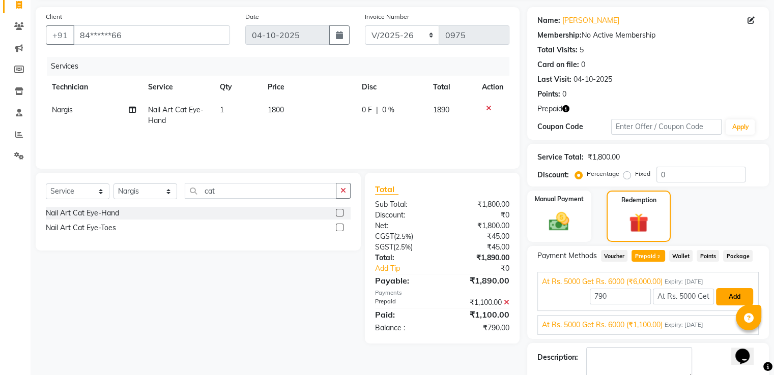
click at [729, 291] on button "Add" at bounding box center [734, 296] width 37 height 17
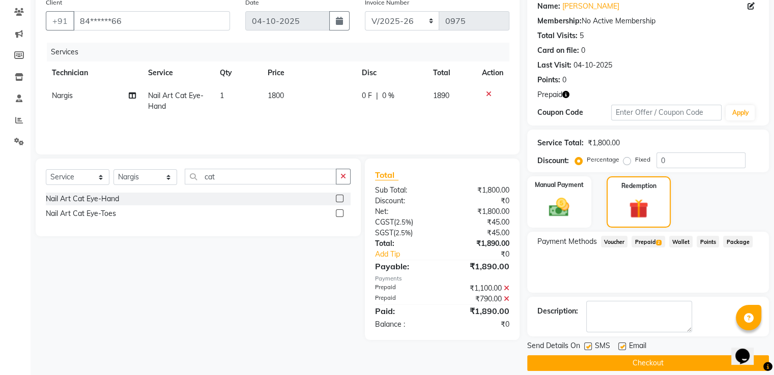
scroll to position [94, 0]
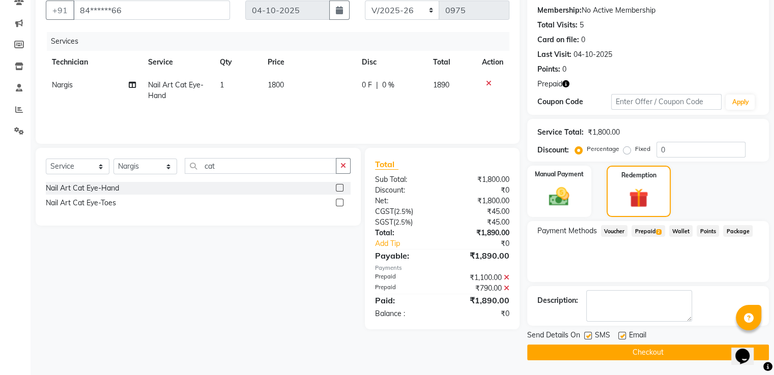
click at [637, 357] on button "Checkout" at bounding box center [648, 353] width 242 height 16
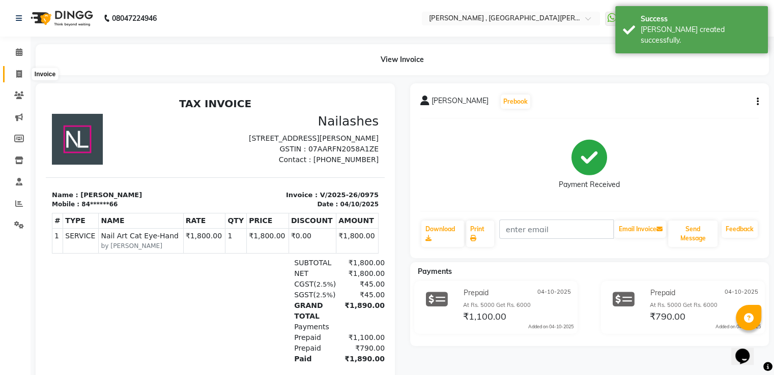
click at [18, 70] on icon at bounding box center [19, 74] width 6 height 8
select select "3836"
select select "service"
